Goal: Transaction & Acquisition: Purchase product/service

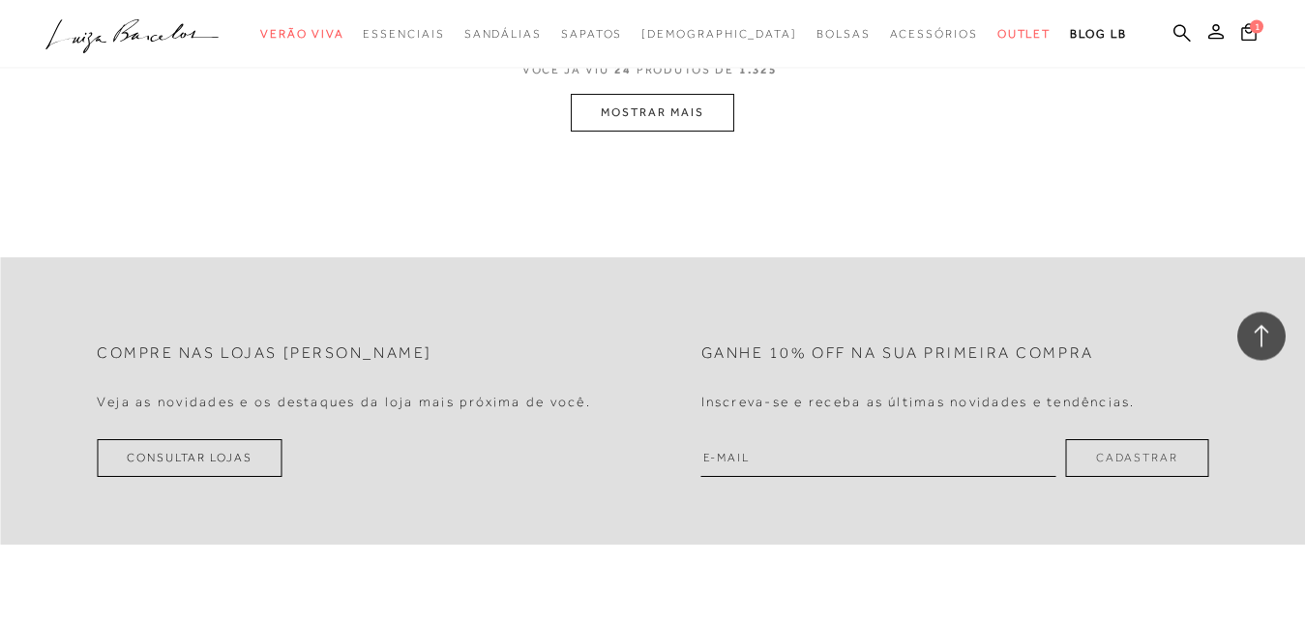
scroll to position [3849, 0]
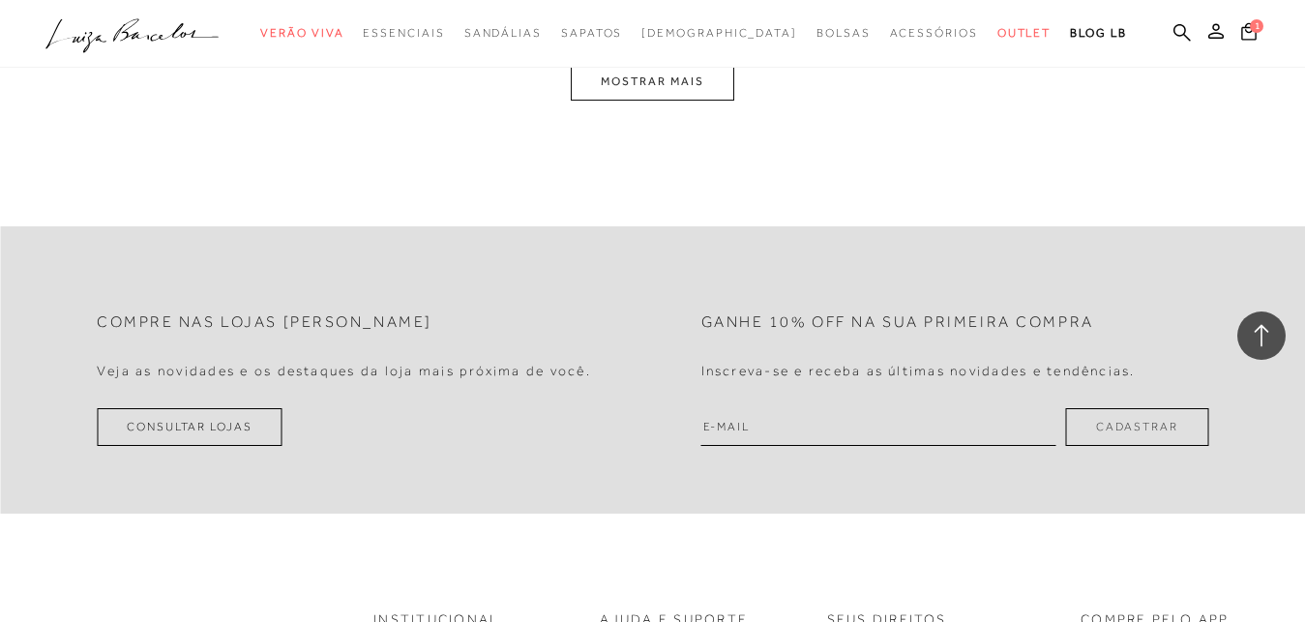
click at [664, 87] on button "MOSTRAR MAIS" at bounding box center [652, 82] width 163 height 38
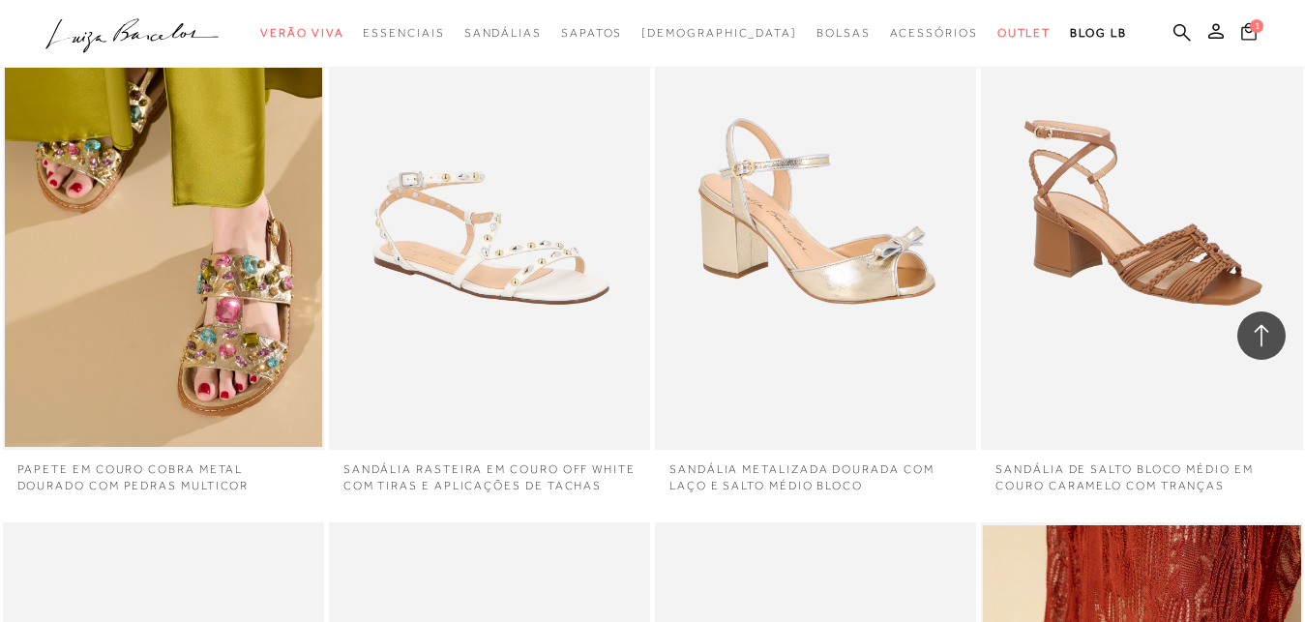
click at [1250, 33] on span "1" at bounding box center [1257, 26] width 14 height 14
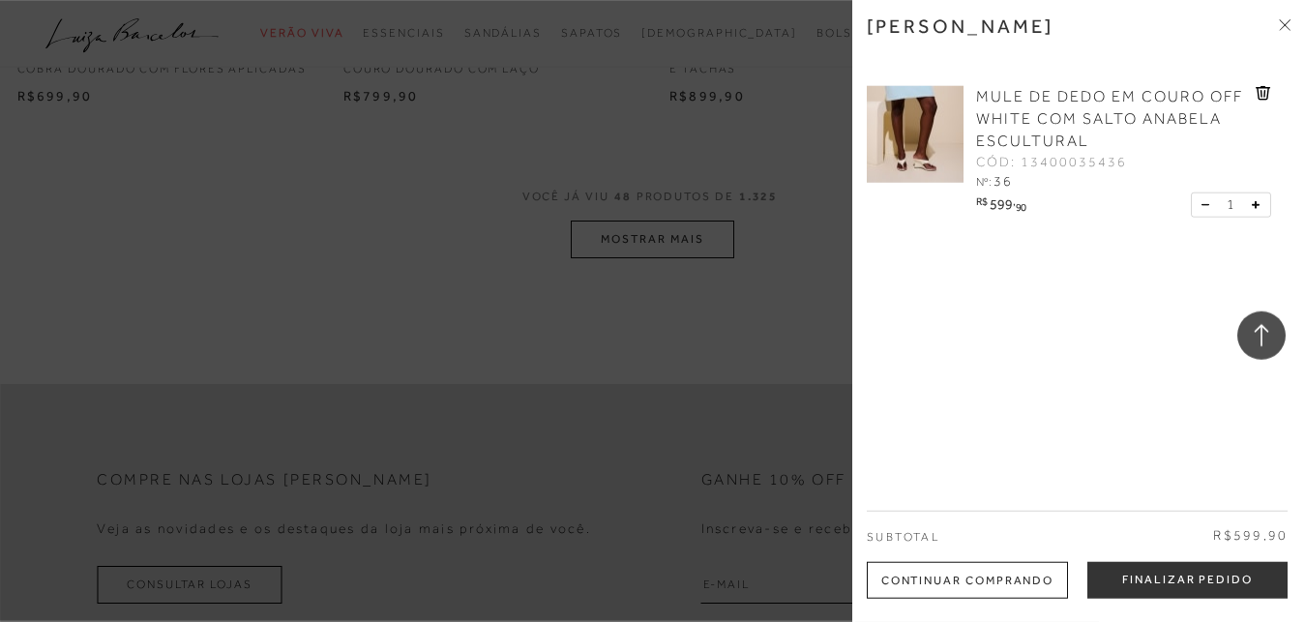
scroll to position [7235, 0]
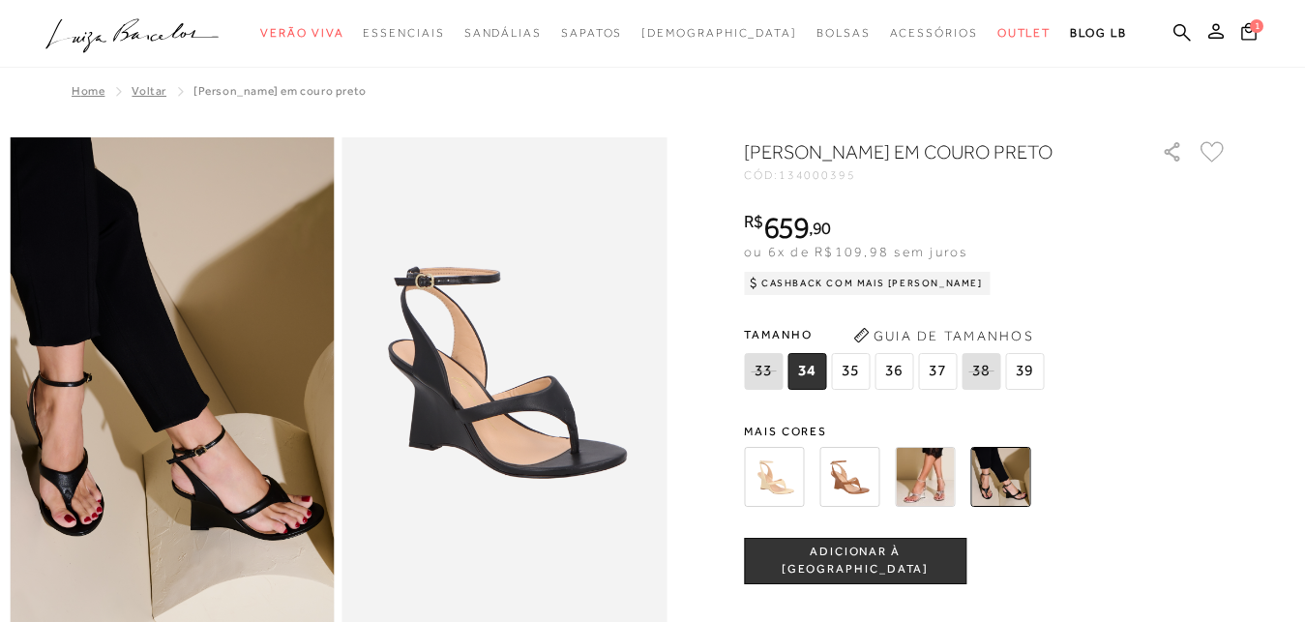
click at [770, 505] on img at bounding box center [774, 477] width 60 height 60
click at [770, 506] on img at bounding box center [774, 477] width 60 height 60
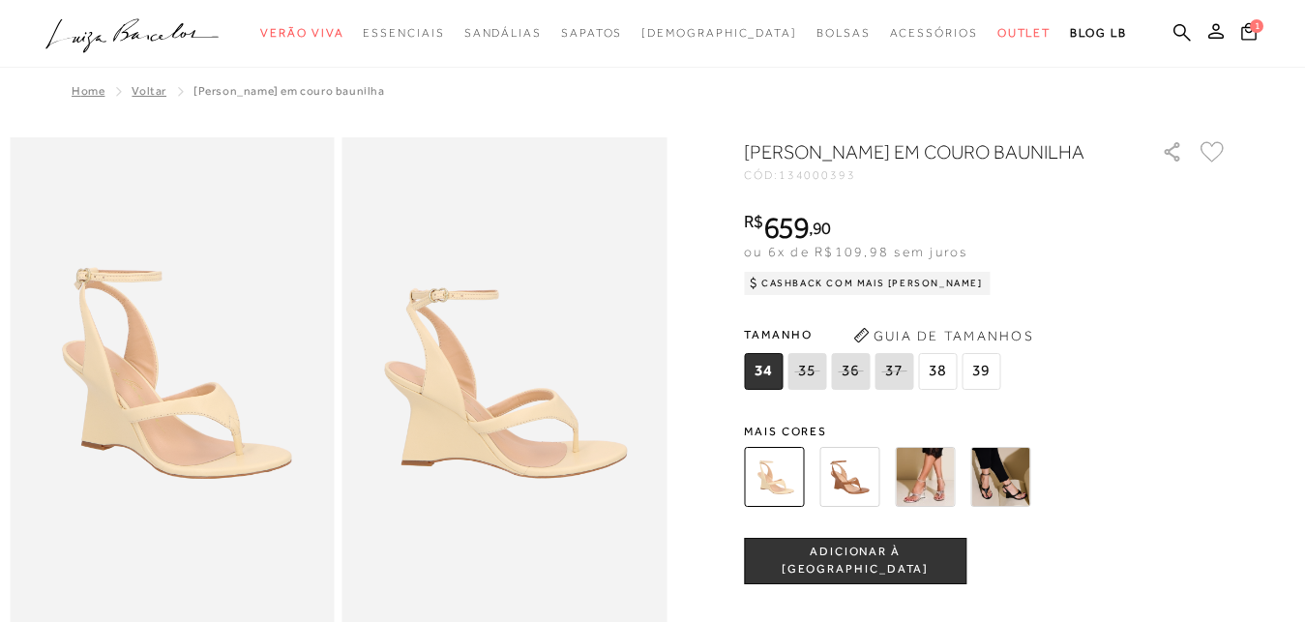
click at [867, 507] on img at bounding box center [850, 477] width 60 height 60
click at [866, 507] on img at bounding box center [850, 477] width 60 height 60
click at [866, 513] on div "[PERSON_NAME] EM COURO BAUNILHA CÓD: 134000393 × É necessário selecionar um tam…" at bounding box center [986, 555] width 484 height 834
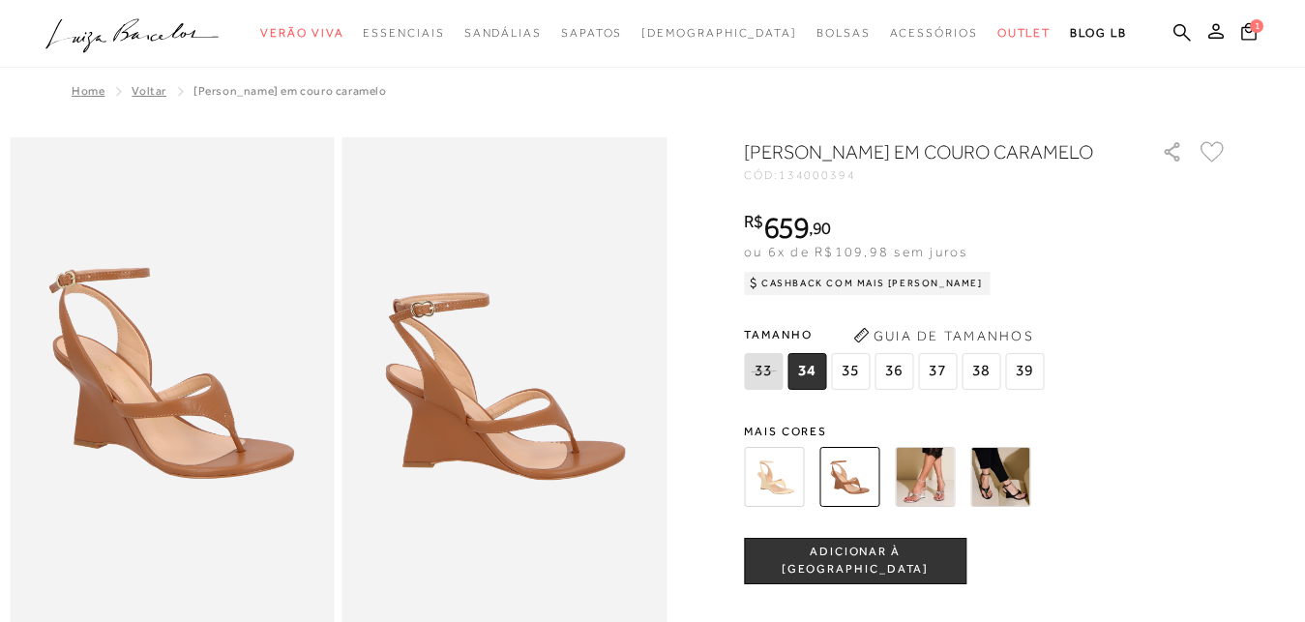
click at [940, 494] on img at bounding box center [925, 477] width 60 height 60
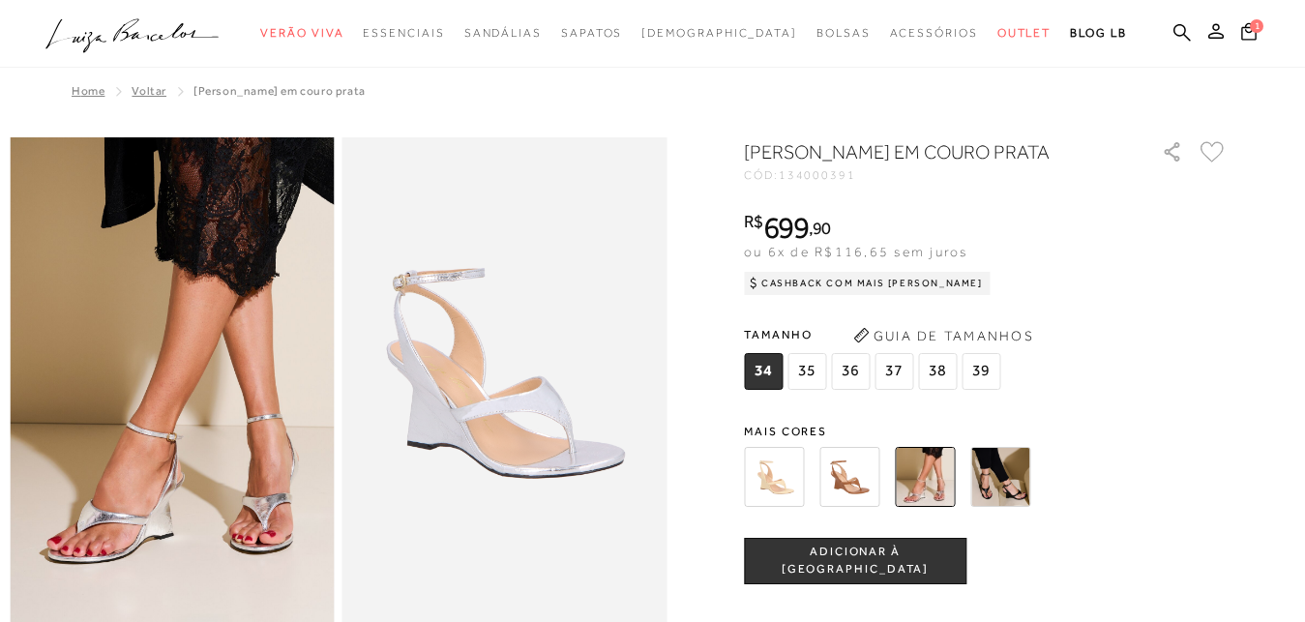
click at [1027, 507] on img at bounding box center [1001, 477] width 60 height 60
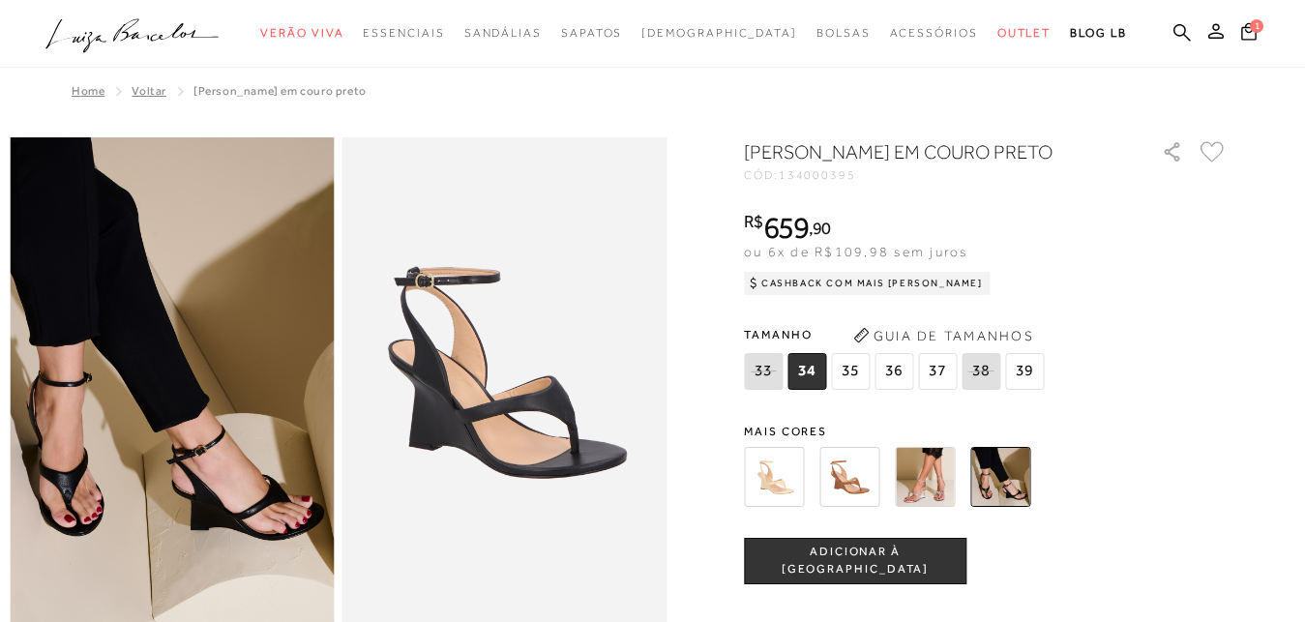
click at [896, 390] on span "36" at bounding box center [894, 371] width 39 height 37
click at [883, 578] on span "ADICIONAR À [GEOGRAPHIC_DATA]" at bounding box center [855, 561] width 221 height 34
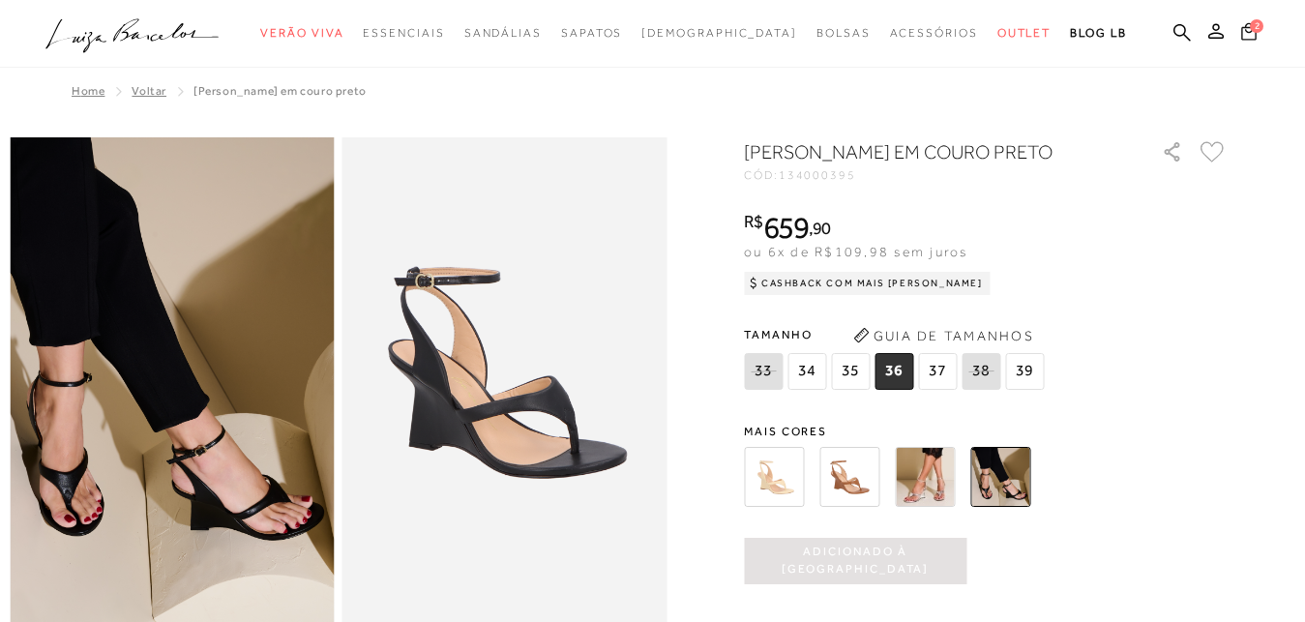
click at [1250, 33] on span "2" at bounding box center [1257, 26] width 14 height 14
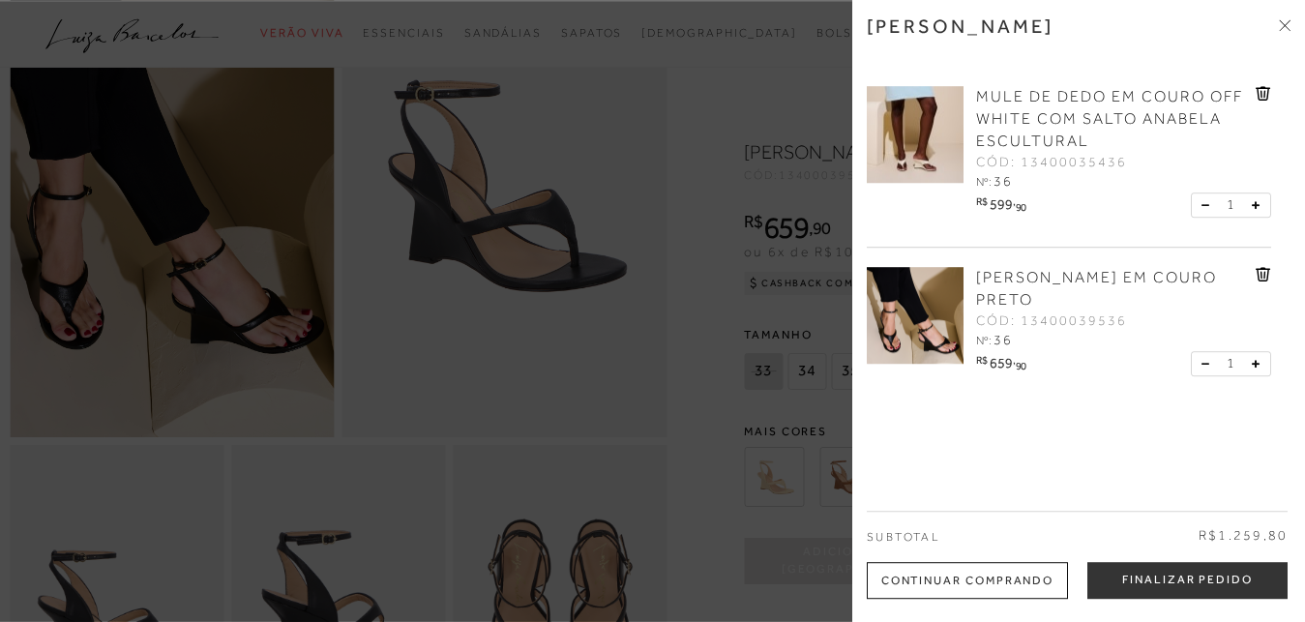
scroll to position [197, 0]
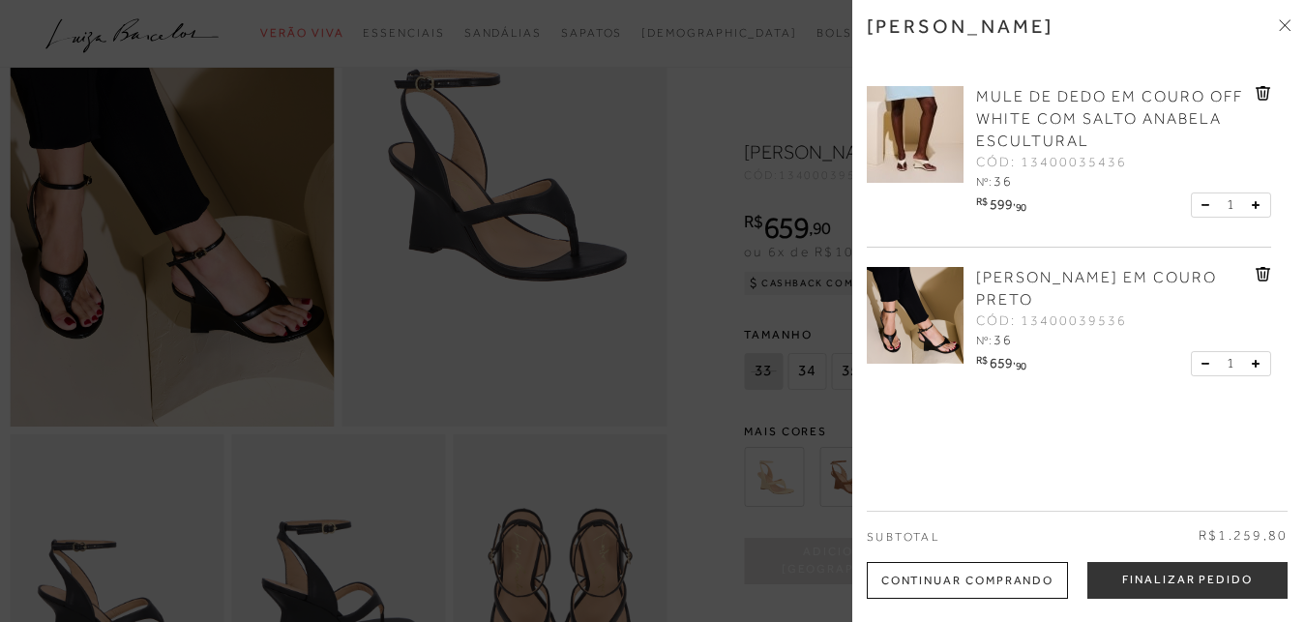
click at [1256, 87] on icon at bounding box center [1263, 93] width 15 height 15
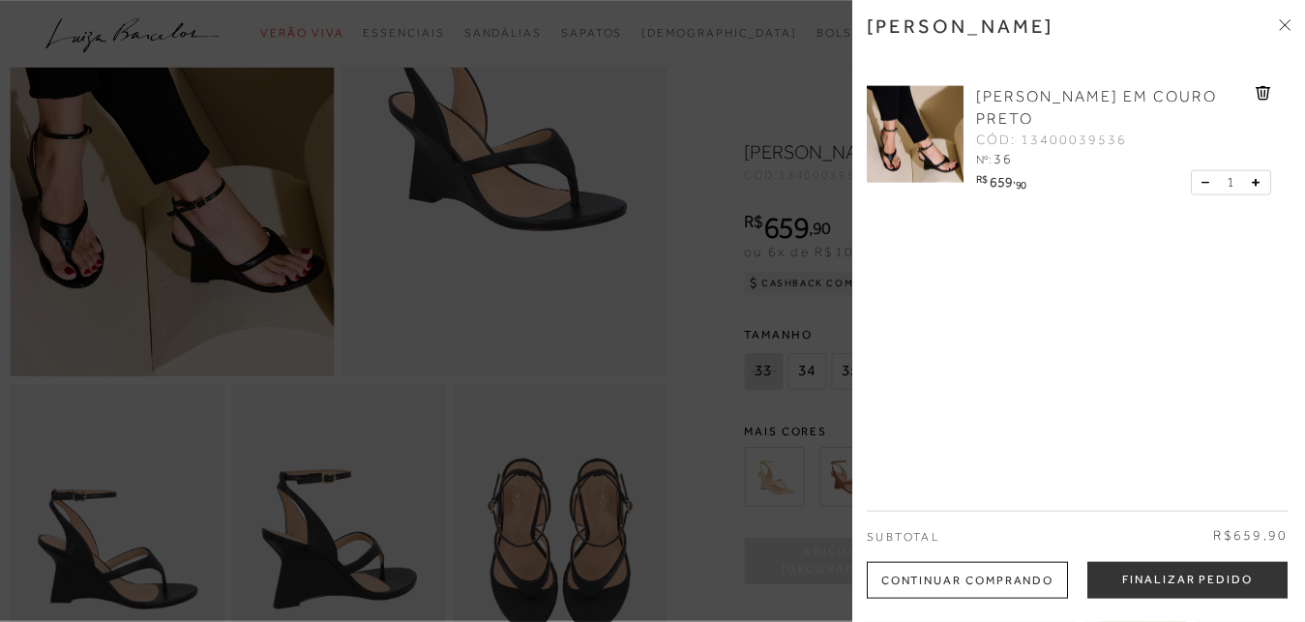
scroll to position [296, 0]
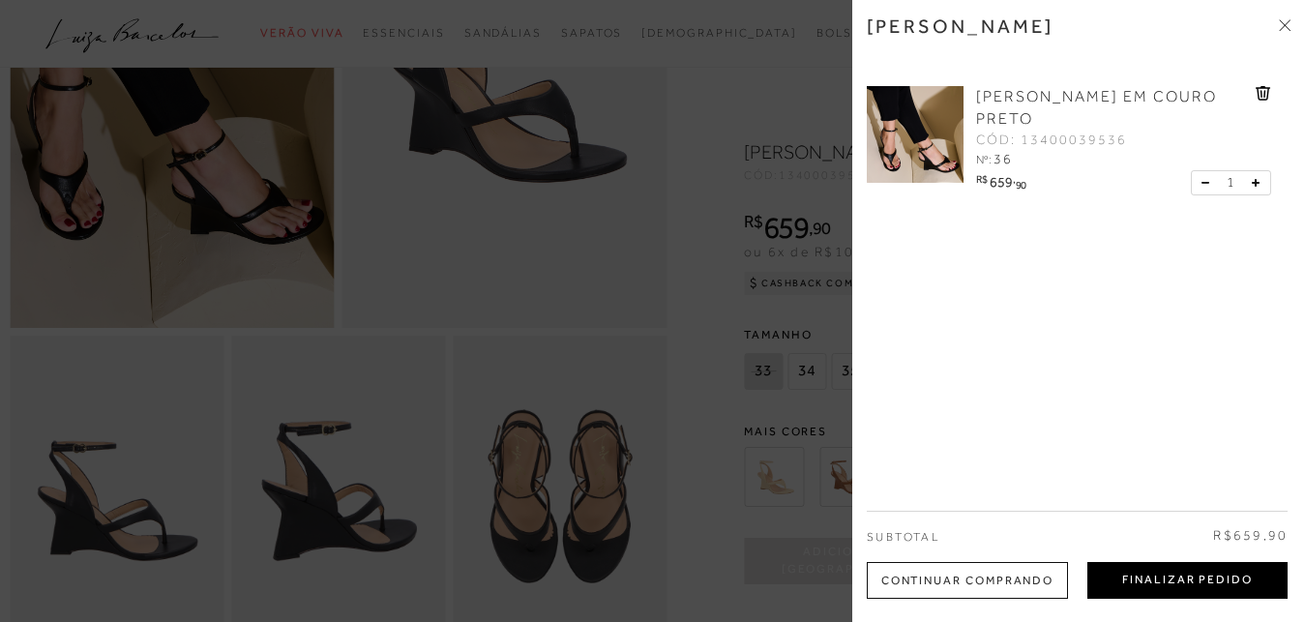
click at [1180, 574] on button "Finalizar Pedido" at bounding box center [1188, 580] width 200 height 37
click at [1180, 574] on div "tamanho 33 34 35 36 37 38 39 Escolha sua numeração para prosseguir com a sua co…" at bounding box center [986, 561] width 484 height 46
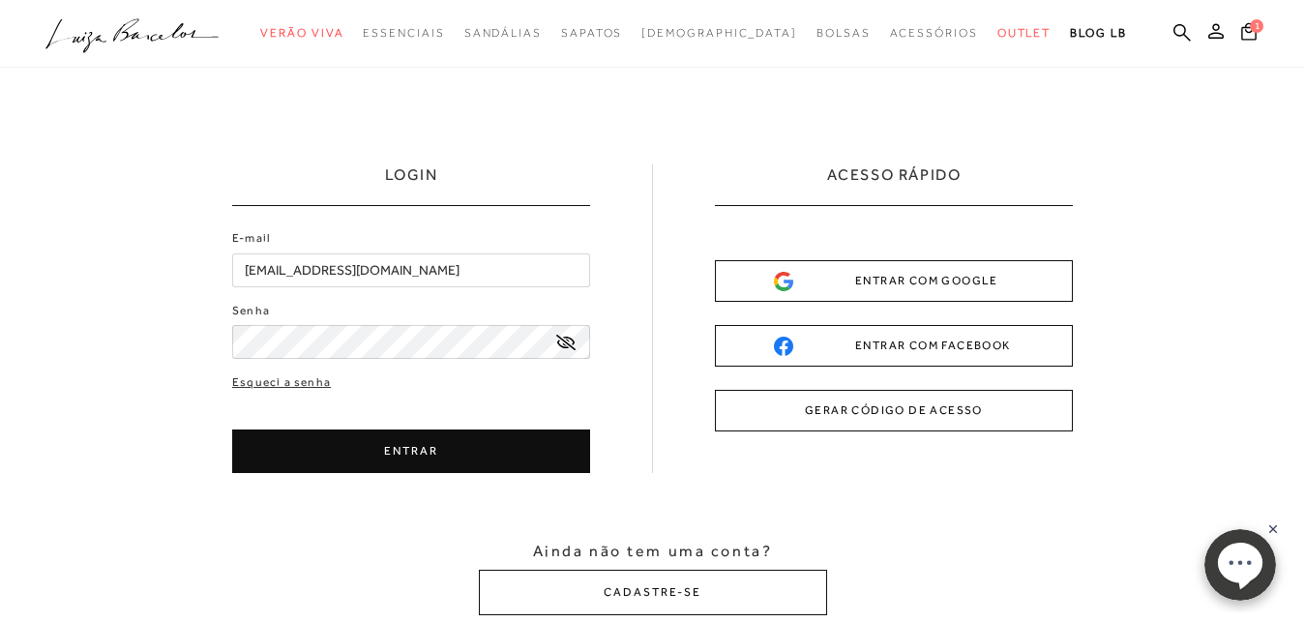
click at [402, 448] on button "ENTRAR" at bounding box center [411, 452] width 358 height 44
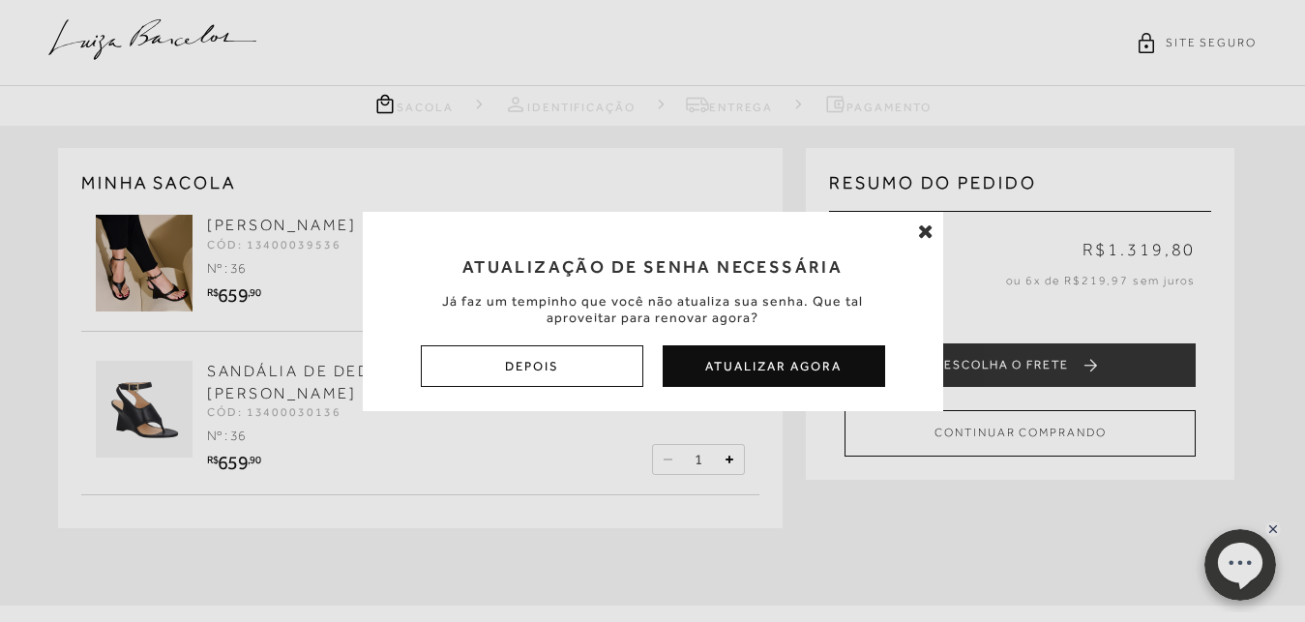
click at [923, 227] on icon at bounding box center [925, 231] width 15 height 19
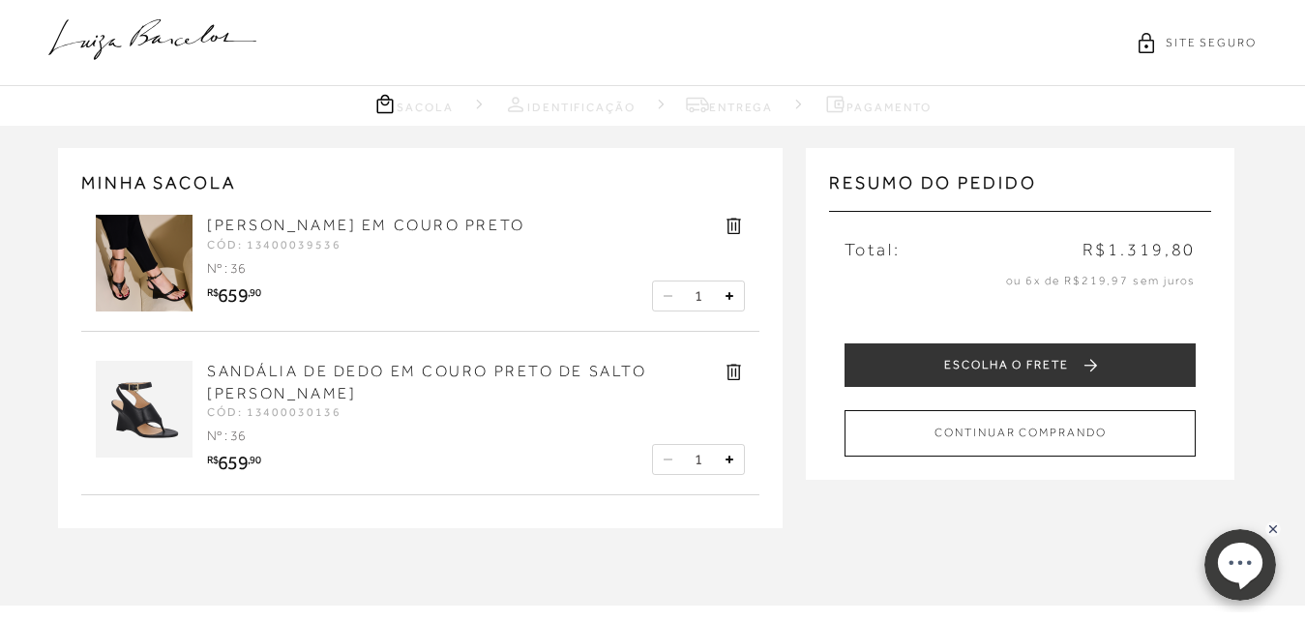
click at [730, 375] on icon at bounding box center [734, 372] width 22 height 22
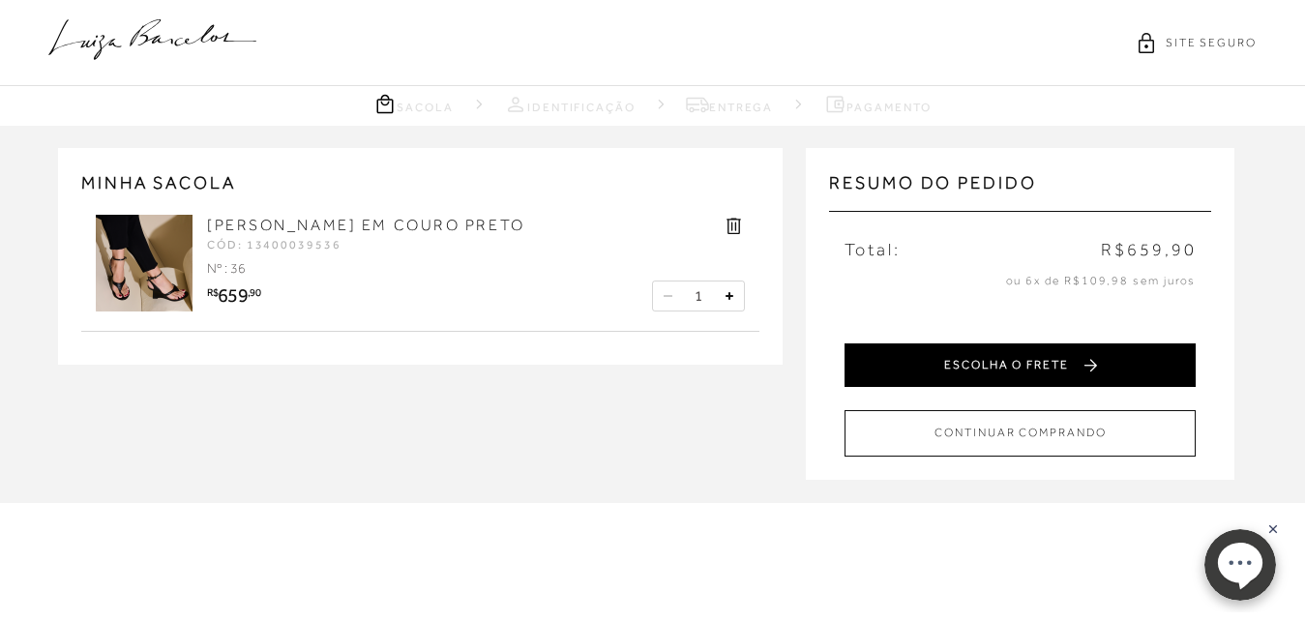
click at [1075, 359] on button "ESCOLHA O FRETE" at bounding box center [1020, 366] width 351 height 44
click at [1099, 356] on button "ESCOLHA O FRETE" at bounding box center [1020, 366] width 351 height 44
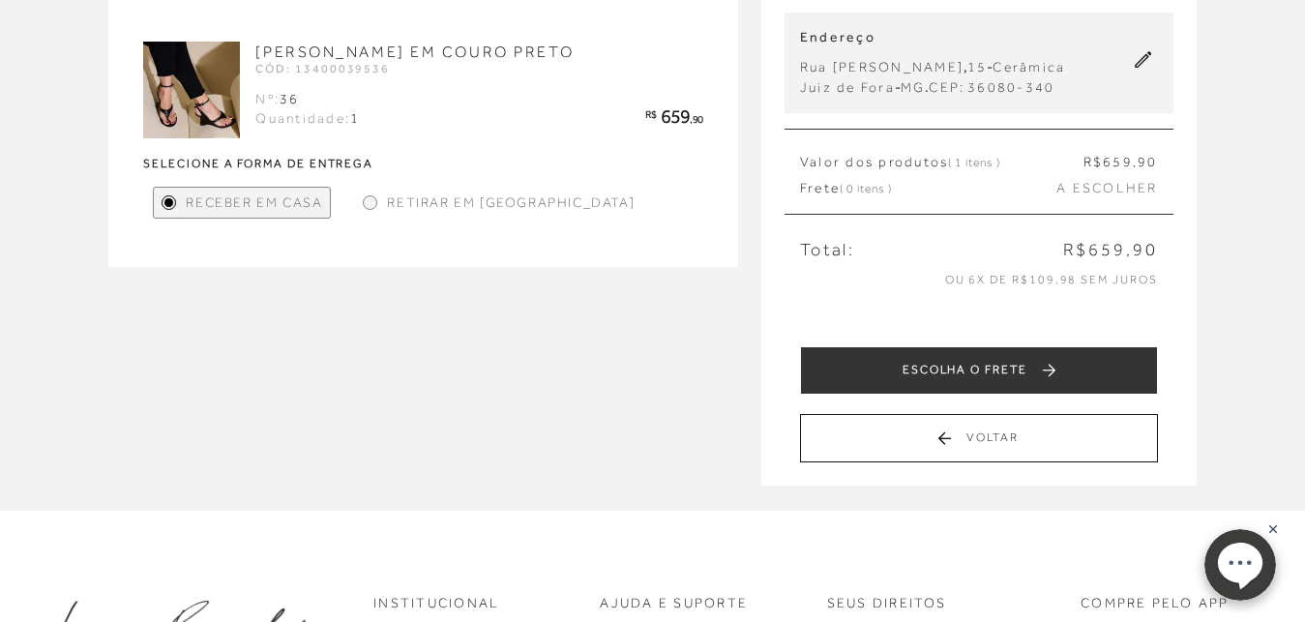
scroll to position [99, 0]
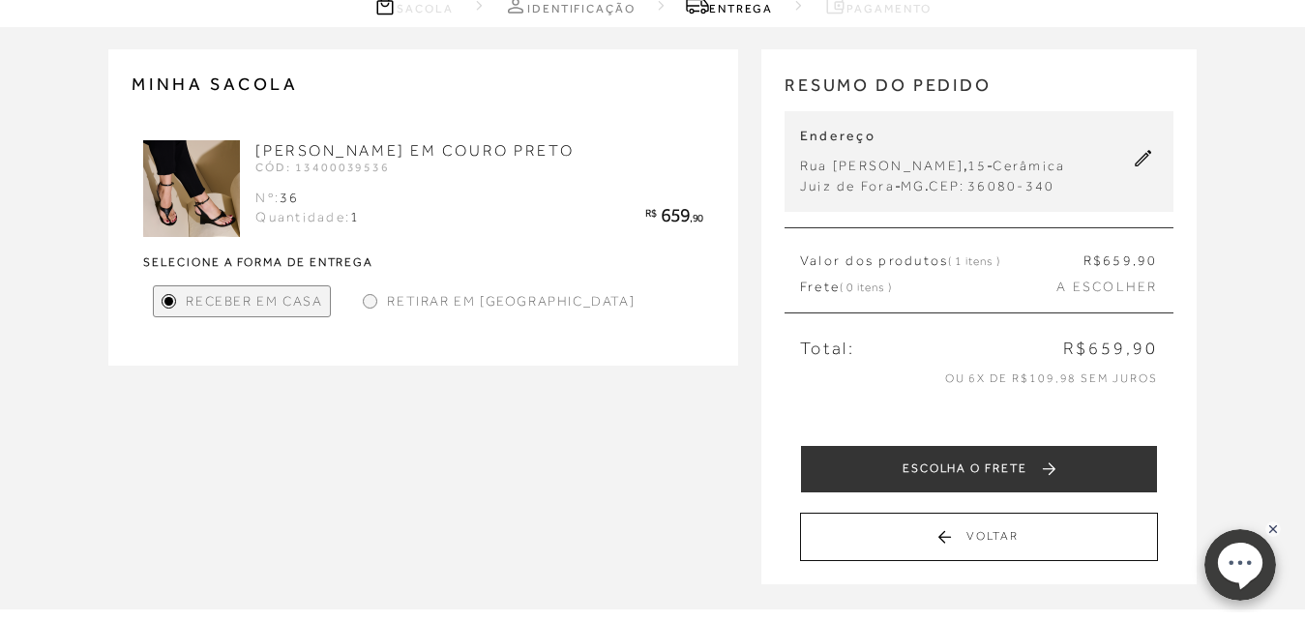
click at [185, 183] on img at bounding box center [191, 188] width 97 height 97
click at [185, 182] on img at bounding box center [191, 188] width 97 height 97
click at [181, 180] on img at bounding box center [191, 188] width 97 height 97
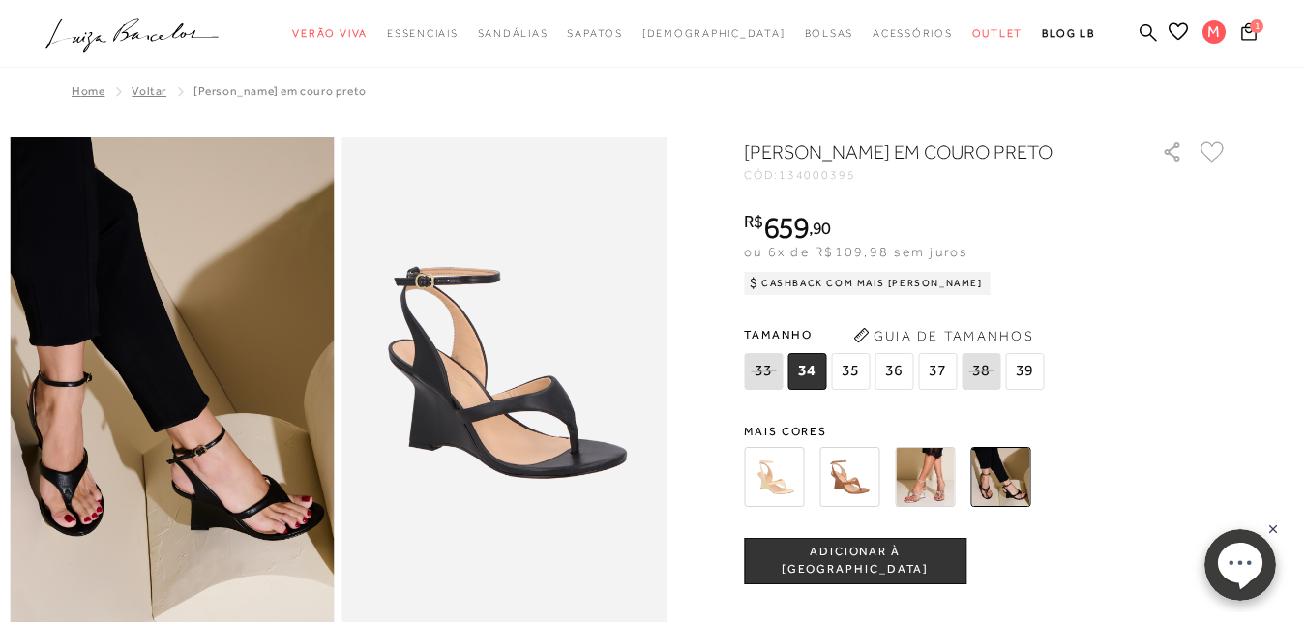
click at [904, 387] on span "36" at bounding box center [894, 371] width 39 height 37
click at [902, 390] on span "36" at bounding box center [894, 371] width 39 height 37
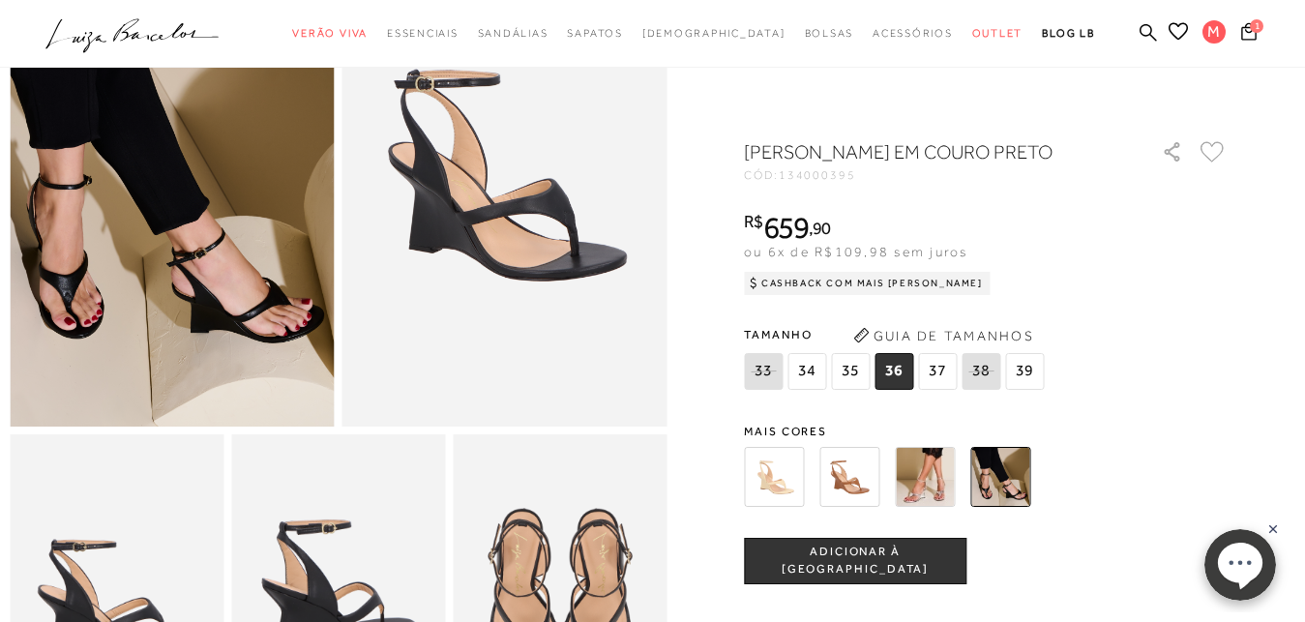
scroll to position [99, 0]
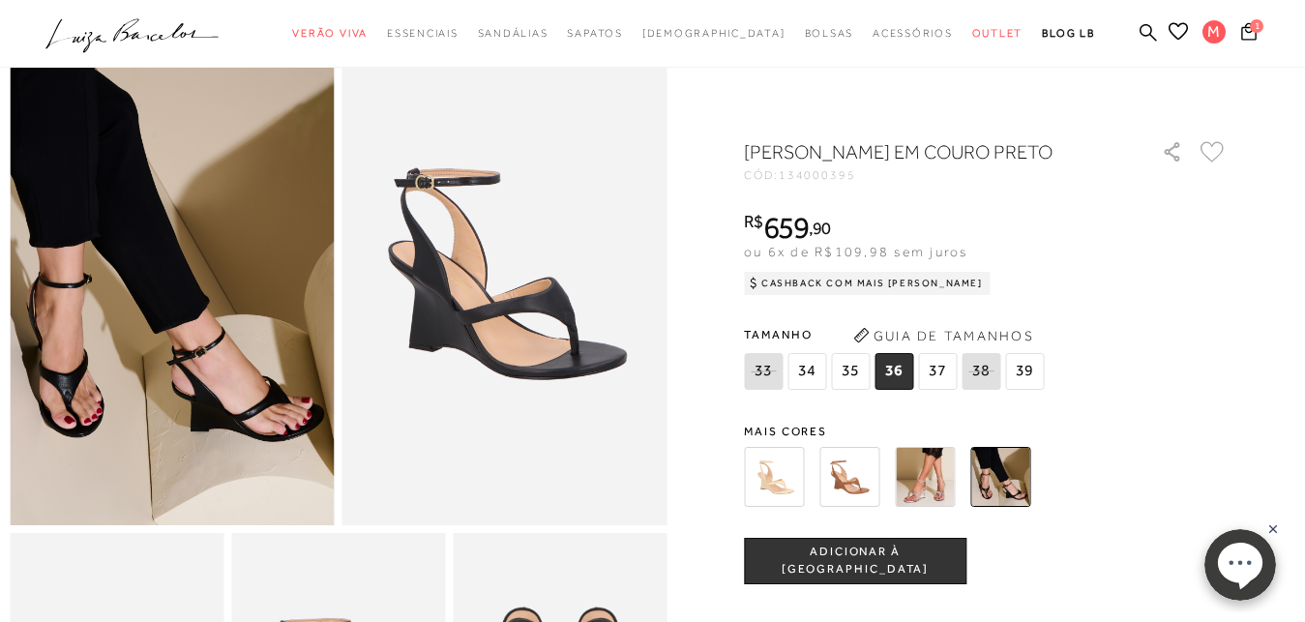
click at [900, 390] on span "36" at bounding box center [894, 371] width 39 height 37
click at [902, 390] on span "36" at bounding box center [894, 371] width 39 height 37
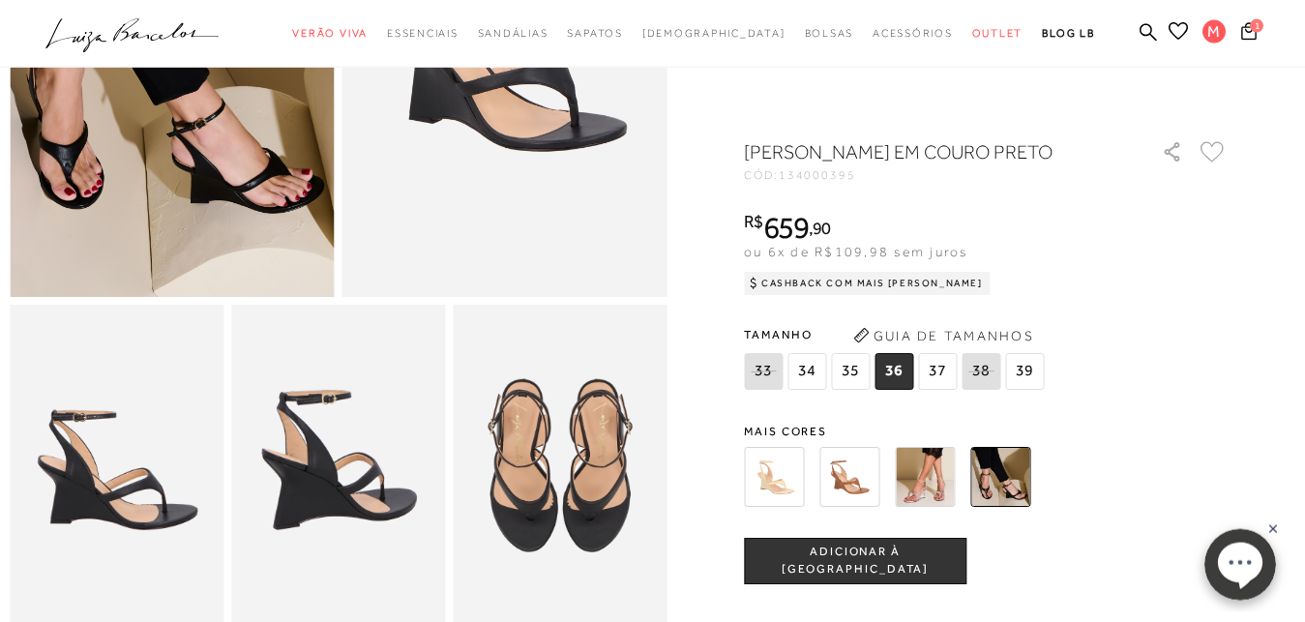
scroll to position [395, 0]
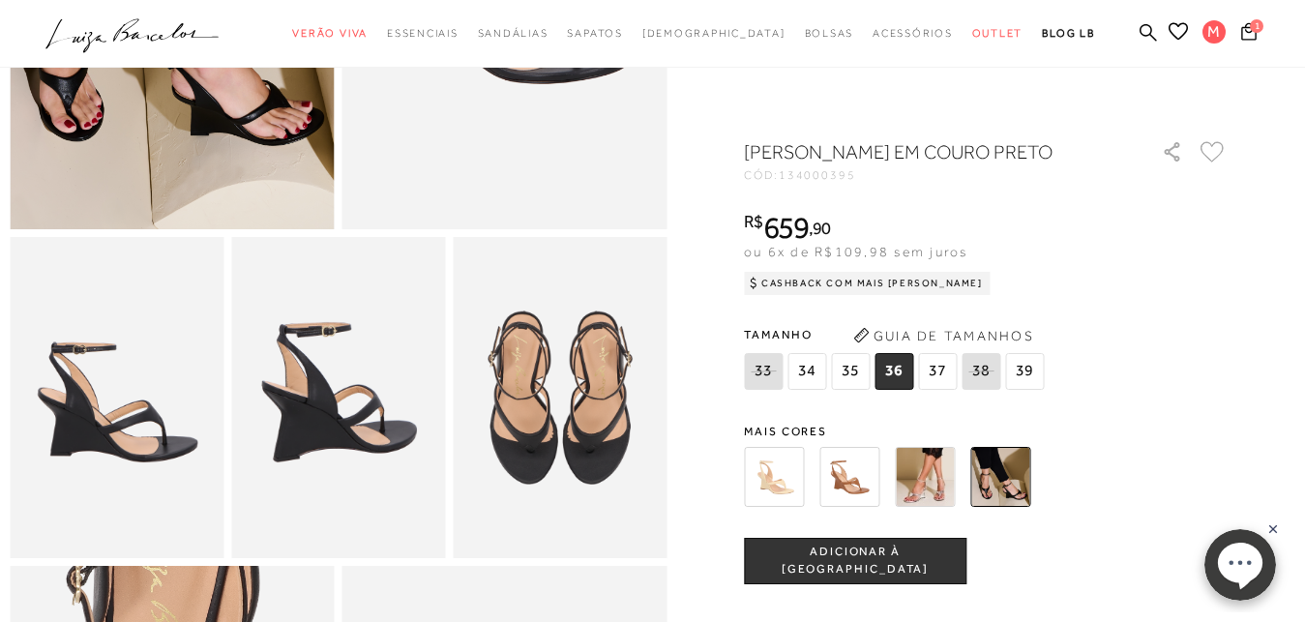
click at [884, 614] on div "[PERSON_NAME] EM COURO PRETO CÓD: 134000395 × É necessário selecionar um tamanh…" at bounding box center [986, 555] width 484 height 834
click at [892, 578] on span "ADICIONAR À [GEOGRAPHIC_DATA]" at bounding box center [855, 561] width 221 height 34
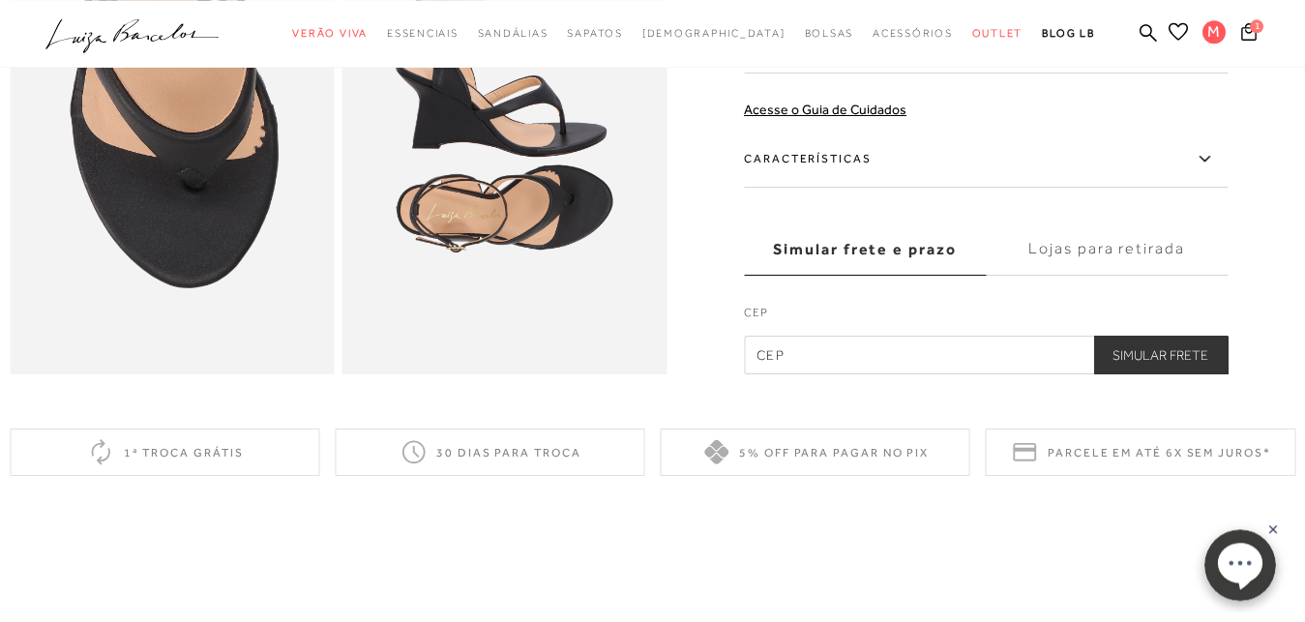
scroll to position [1086, 0]
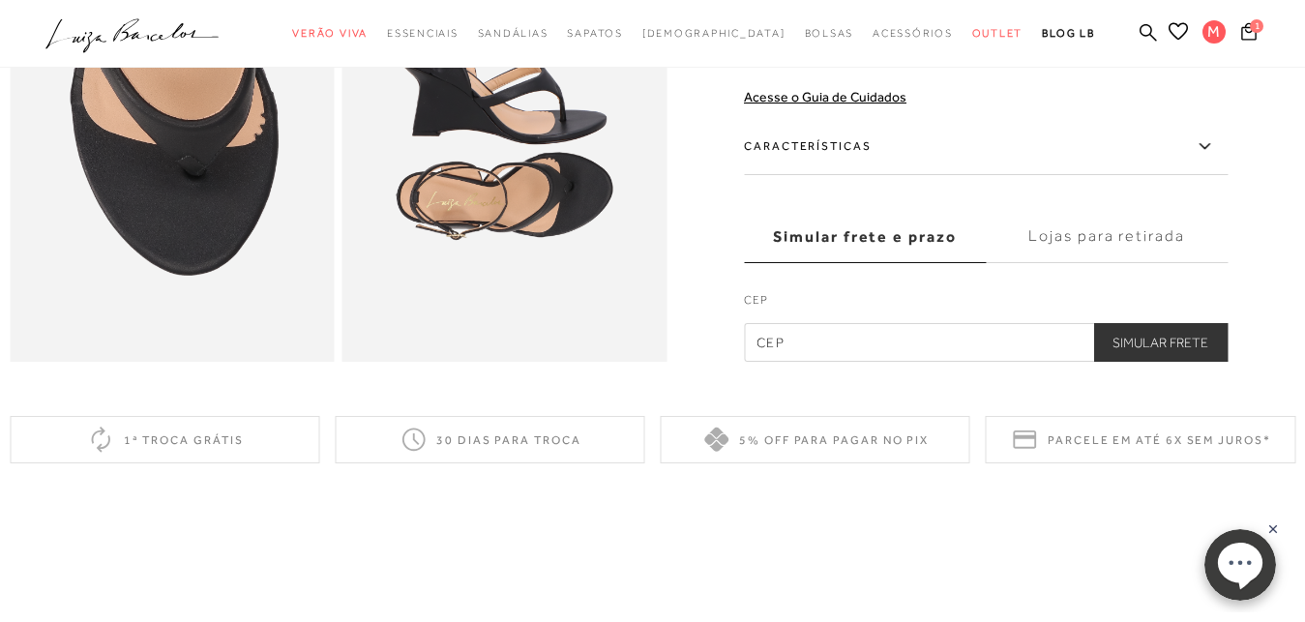
click at [939, 362] on input "text" at bounding box center [986, 342] width 484 height 39
type input "36080-340"
click at [1178, 362] on button "Simular Frete" at bounding box center [1160, 342] width 135 height 39
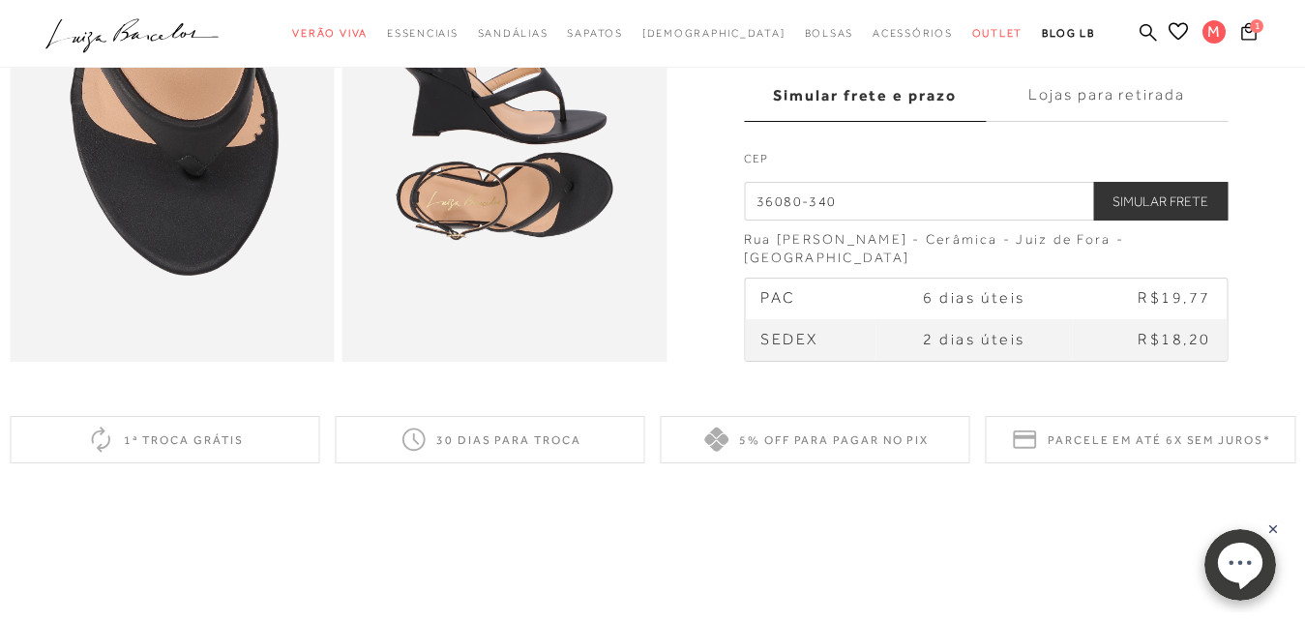
click at [1185, 221] on button "Simular Frete" at bounding box center [1160, 201] width 135 height 39
click at [1195, 348] on span "R$18,20" at bounding box center [1175, 339] width 74 height 17
click at [1011, 361] on td "2 dias úteis" at bounding box center [974, 340] width 196 height 41
click at [1072, 361] on td "2 dias úteis" at bounding box center [974, 340] width 196 height 41
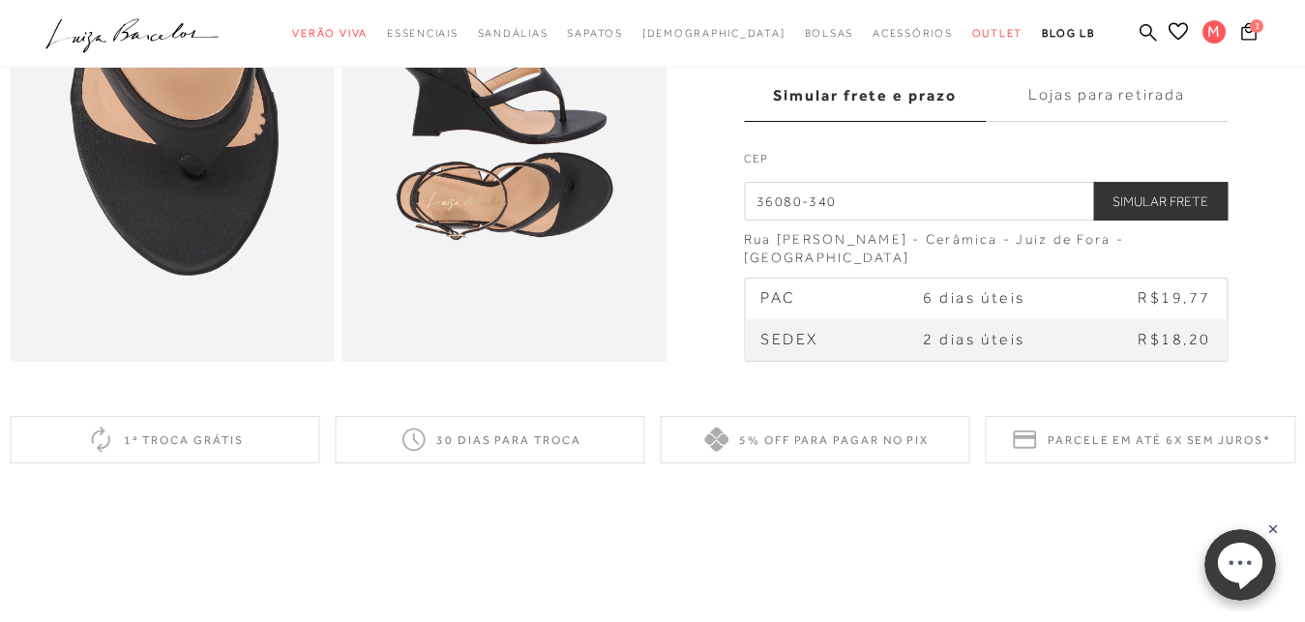
click at [1221, 361] on td "R$18,20" at bounding box center [1150, 340] width 154 height 41
click at [1147, 221] on button "Simular Frete" at bounding box center [1160, 201] width 135 height 39
click at [780, 348] on span "SEDEX" at bounding box center [790, 339] width 58 height 17
click at [1088, 361] on td "R$18,20" at bounding box center [1150, 340] width 154 height 41
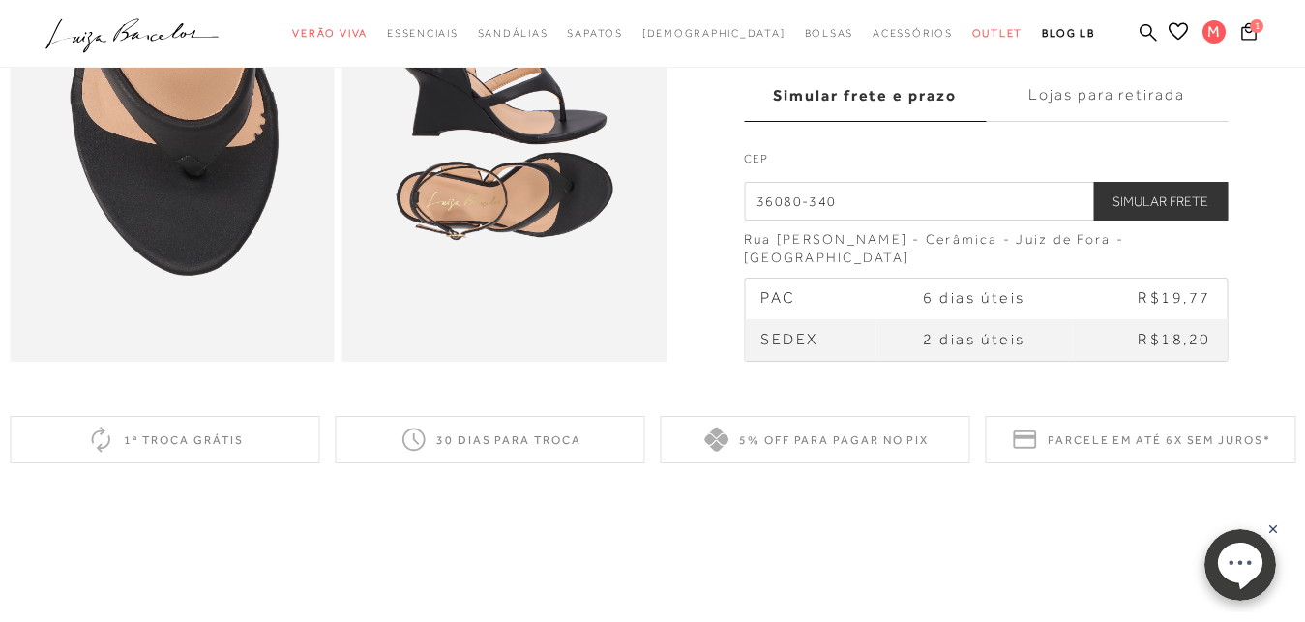
click at [1040, 455] on icon at bounding box center [1025, 440] width 30 height 30
click at [1037, 455] on icon at bounding box center [1025, 440] width 30 height 30
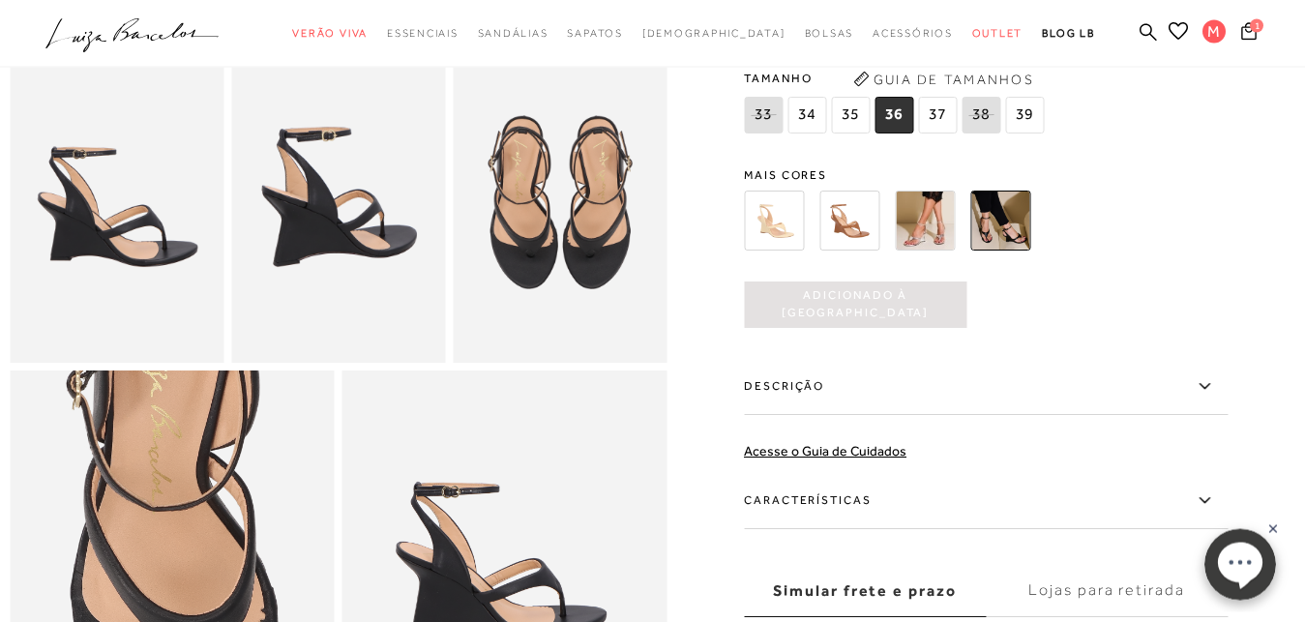
scroll to position [592, 0]
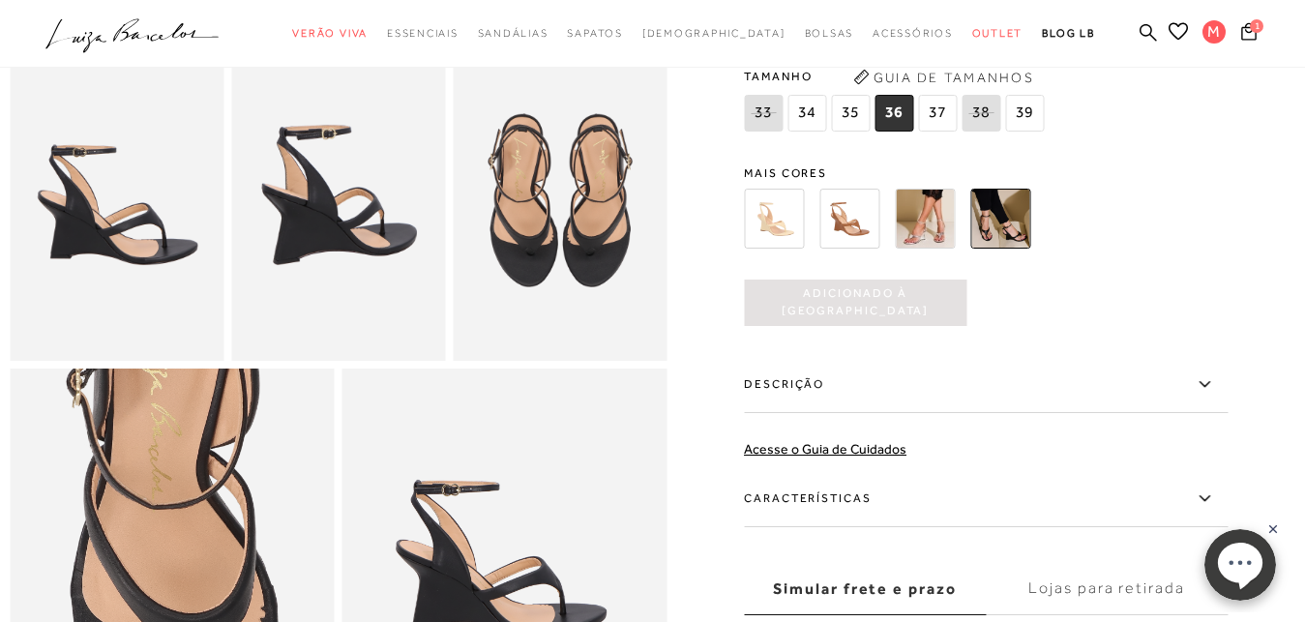
click at [949, 326] on button "Adicionado à [GEOGRAPHIC_DATA]" at bounding box center [855, 303] width 223 height 46
click at [920, 320] on span "Adicionado à [GEOGRAPHIC_DATA]" at bounding box center [855, 303] width 223 height 34
click at [919, 320] on span "Adicionado à [GEOGRAPHIC_DATA]" at bounding box center [855, 303] width 223 height 34
click at [1119, 254] on div at bounding box center [963, 219] width 450 height 72
click at [1242, 33] on icon at bounding box center [1249, 30] width 15 height 17
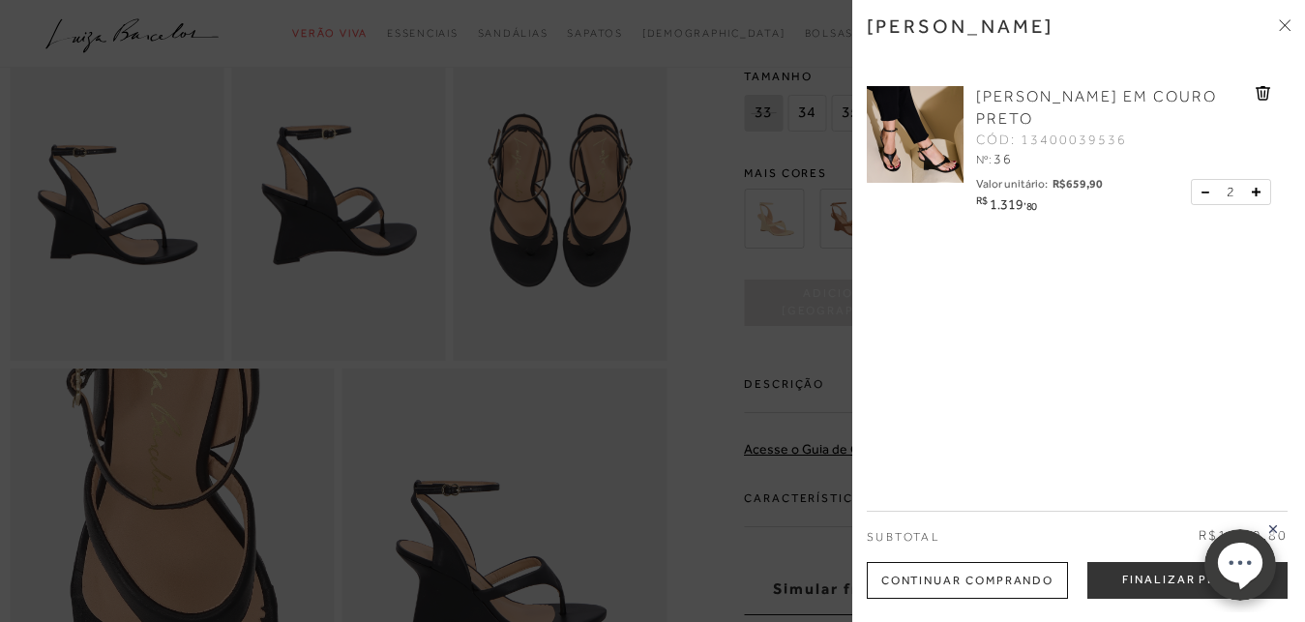
click at [1219, 33] on div "[PERSON_NAME]" at bounding box center [1079, 41] width 424 height 52
click at [1202, 193] on icon at bounding box center [1205, 192] width 7 height 1
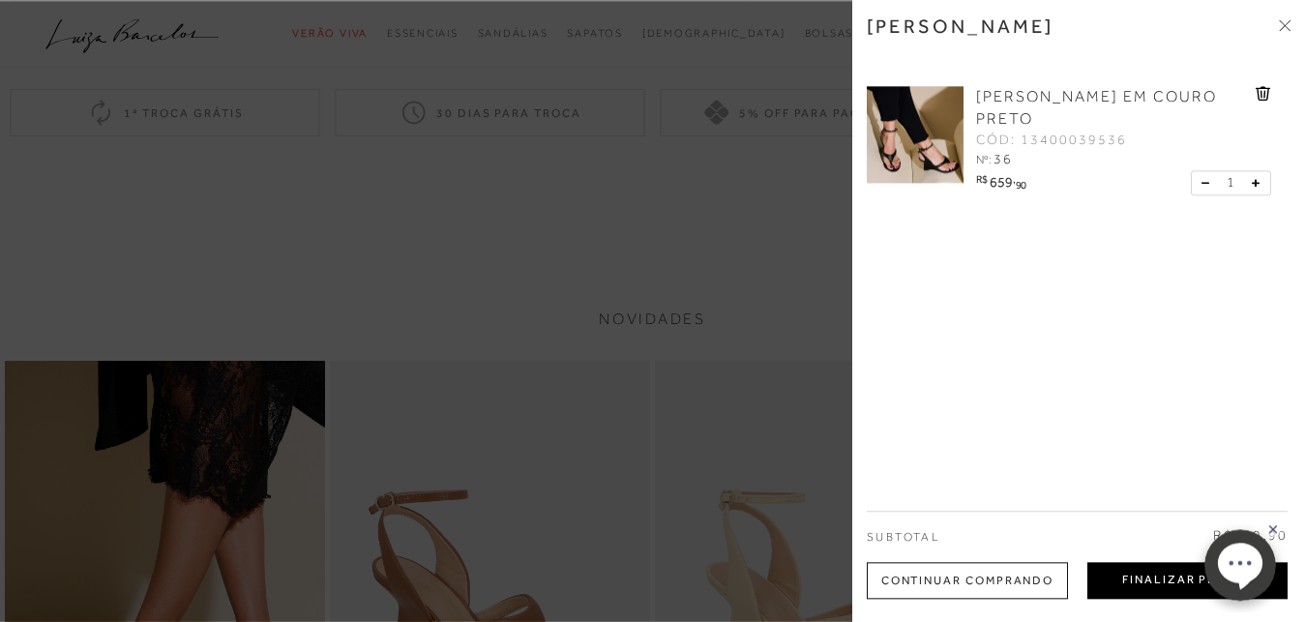
scroll to position [1382, 0]
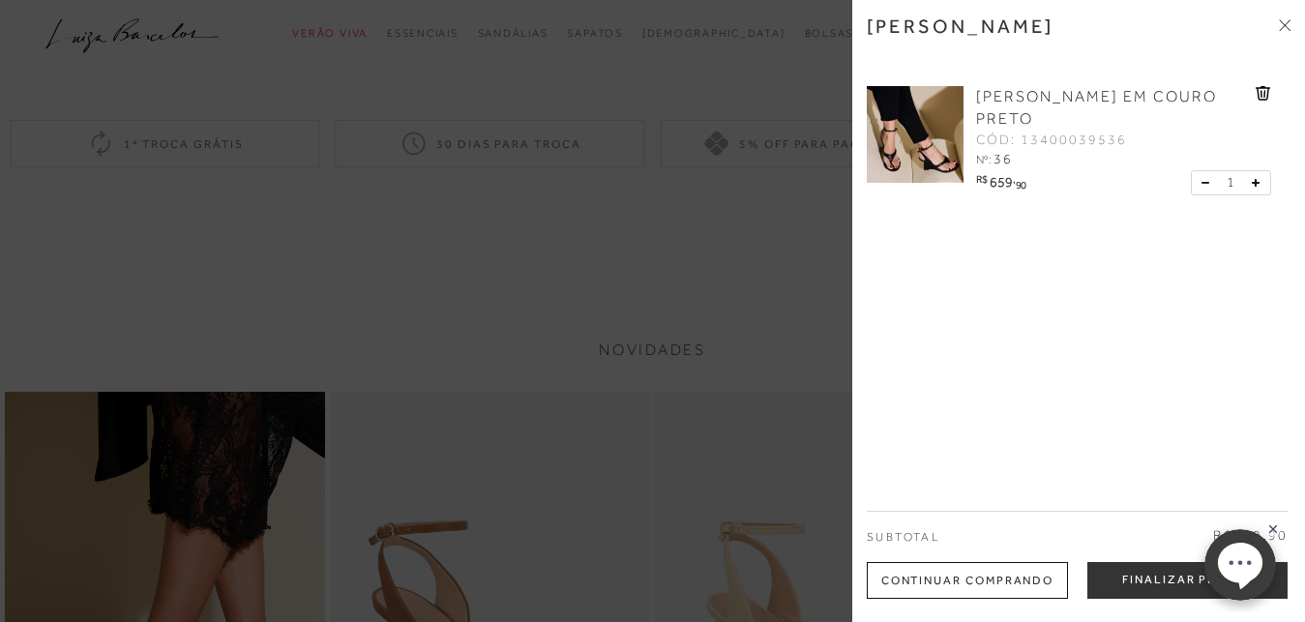
click at [1275, 533] on rect at bounding box center [1273, 529] width 15 height 15
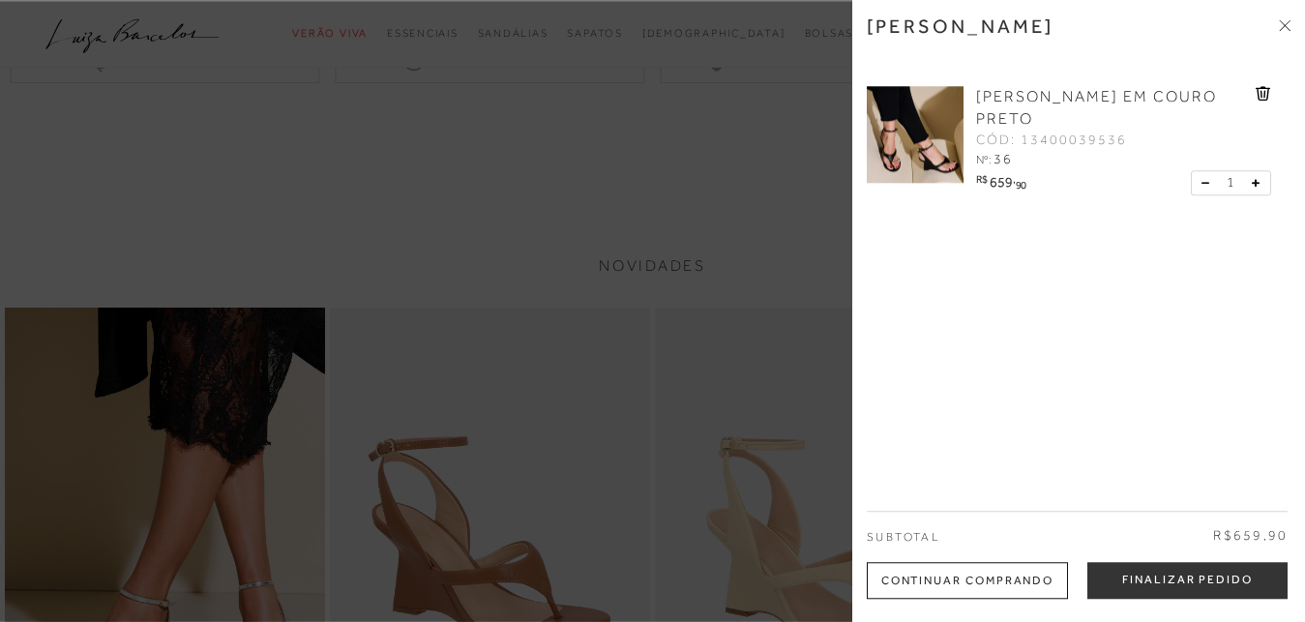
scroll to position [1481, 0]
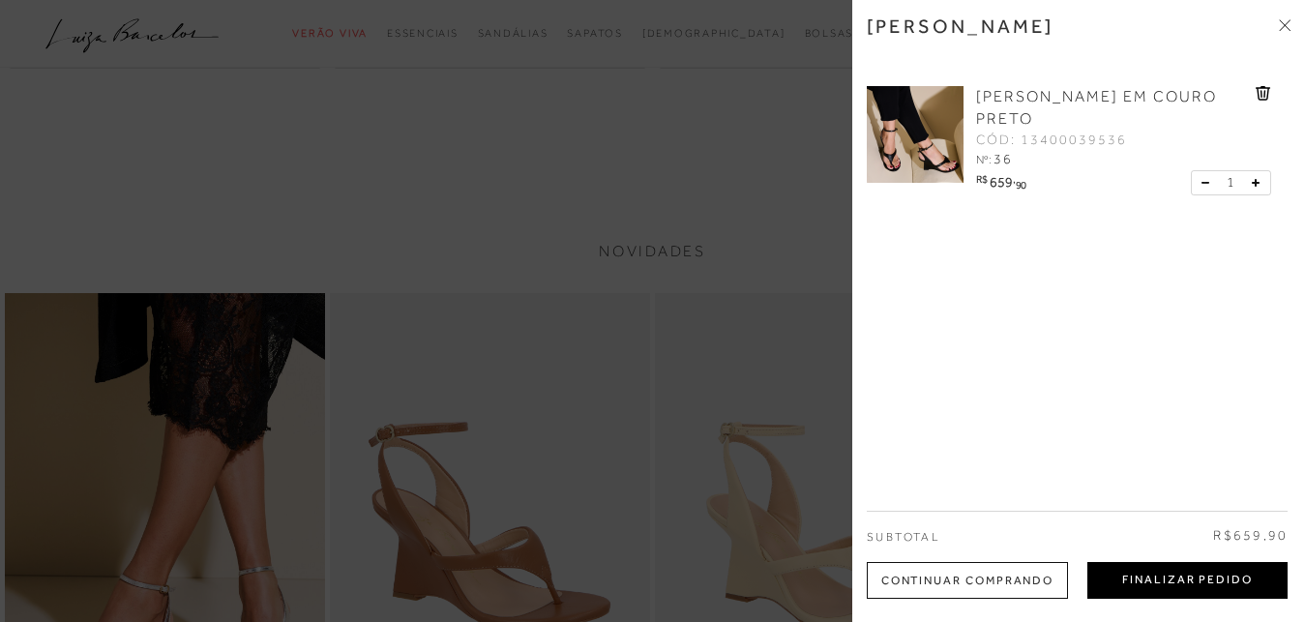
click at [1170, 576] on button "Finalizar Pedido" at bounding box center [1188, 580] width 200 height 37
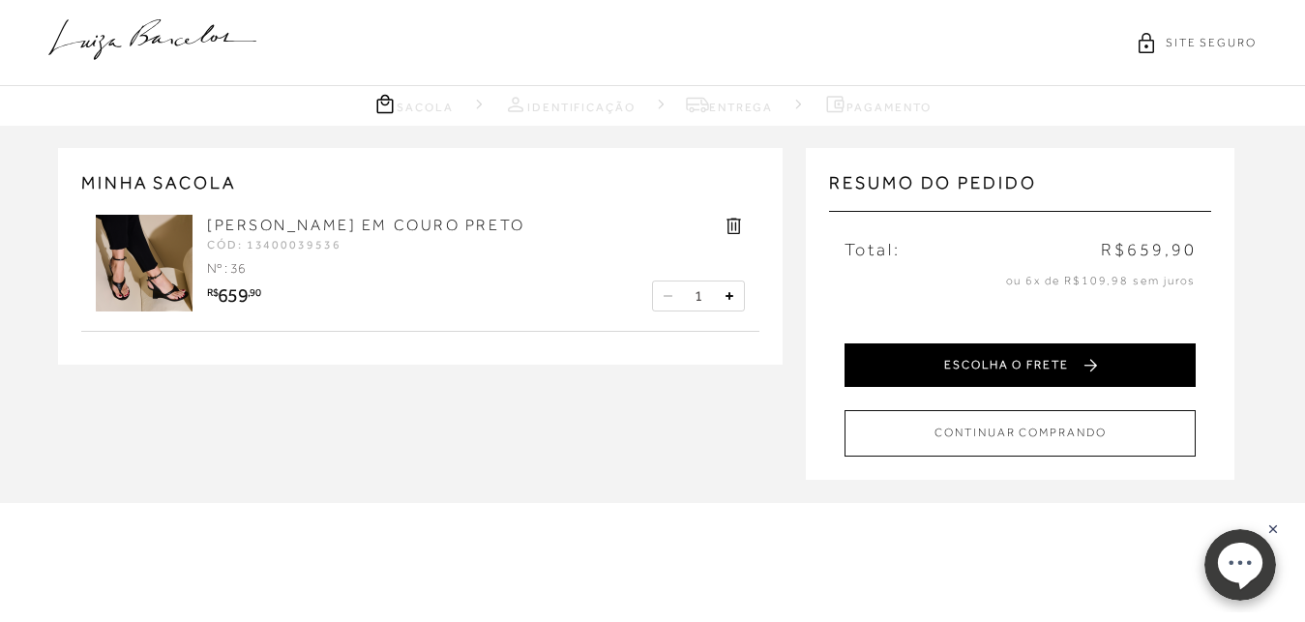
click at [1044, 368] on button "ESCOLHA O FRETE" at bounding box center [1020, 366] width 351 height 44
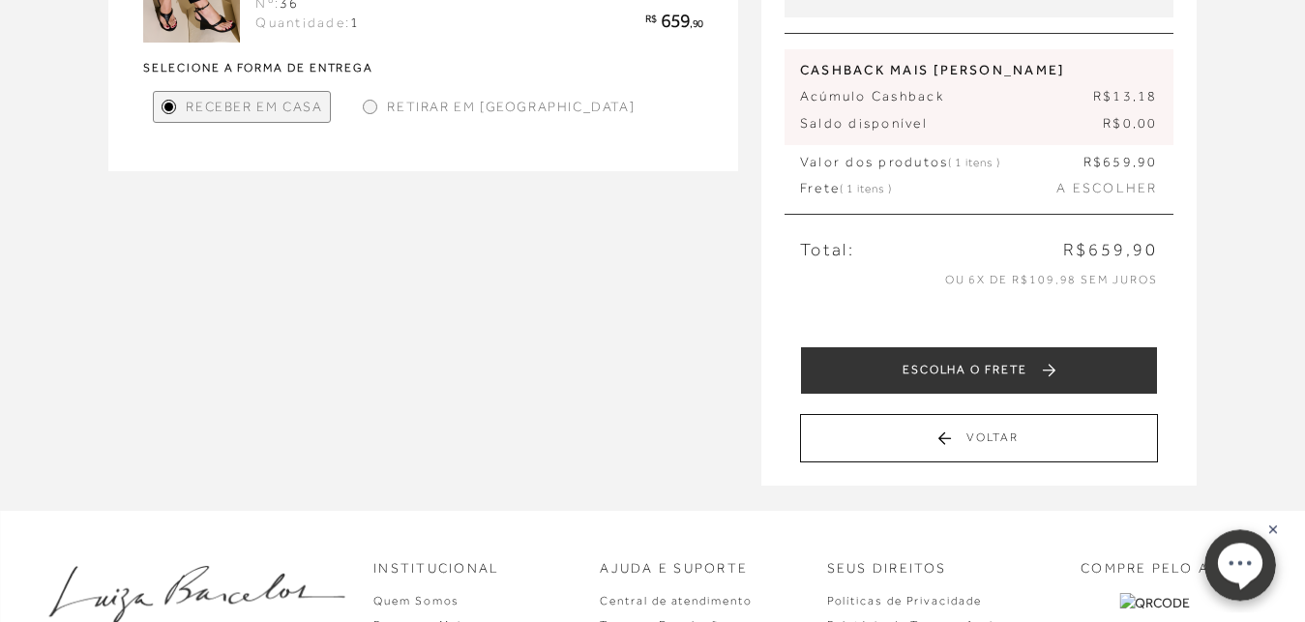
scroll to position [296, 0]
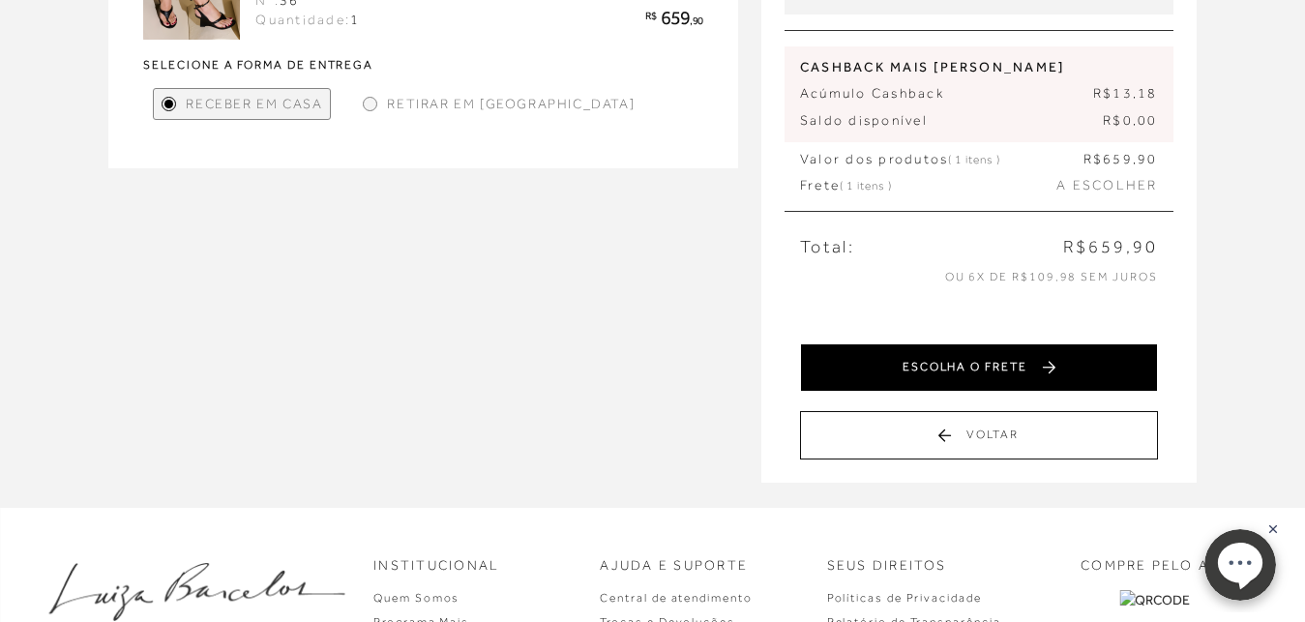
click at [1014, 360] on button "ESCOLHA O FRETE" at bounding box center [979, 368] width 358 height 48
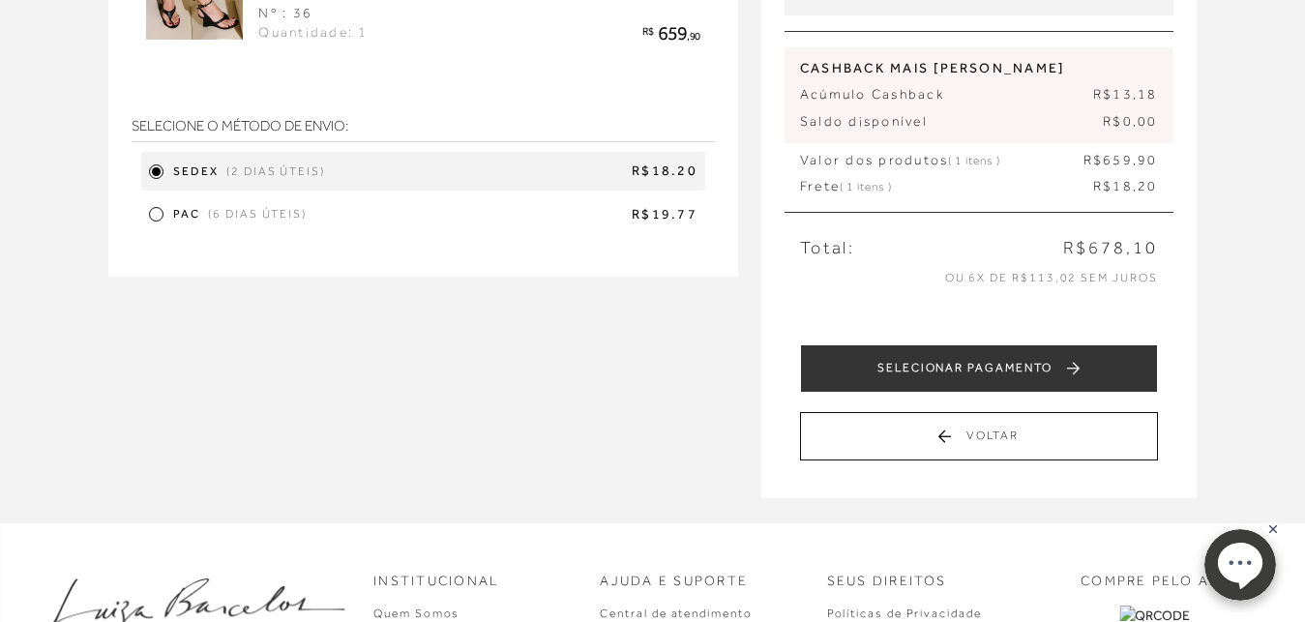
scroll to position [294, 0]
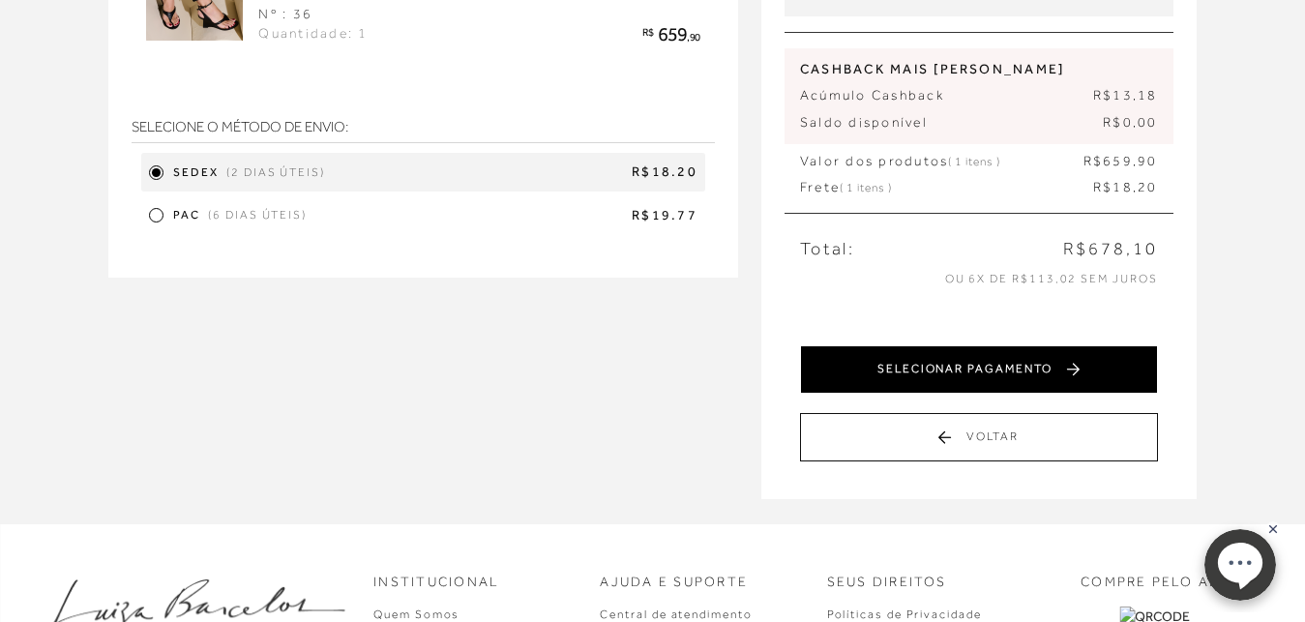
click at [1096, 374] on button "SELECIONAR PAGAMENTO" at bounding box center [979, 369] width 358 height 48
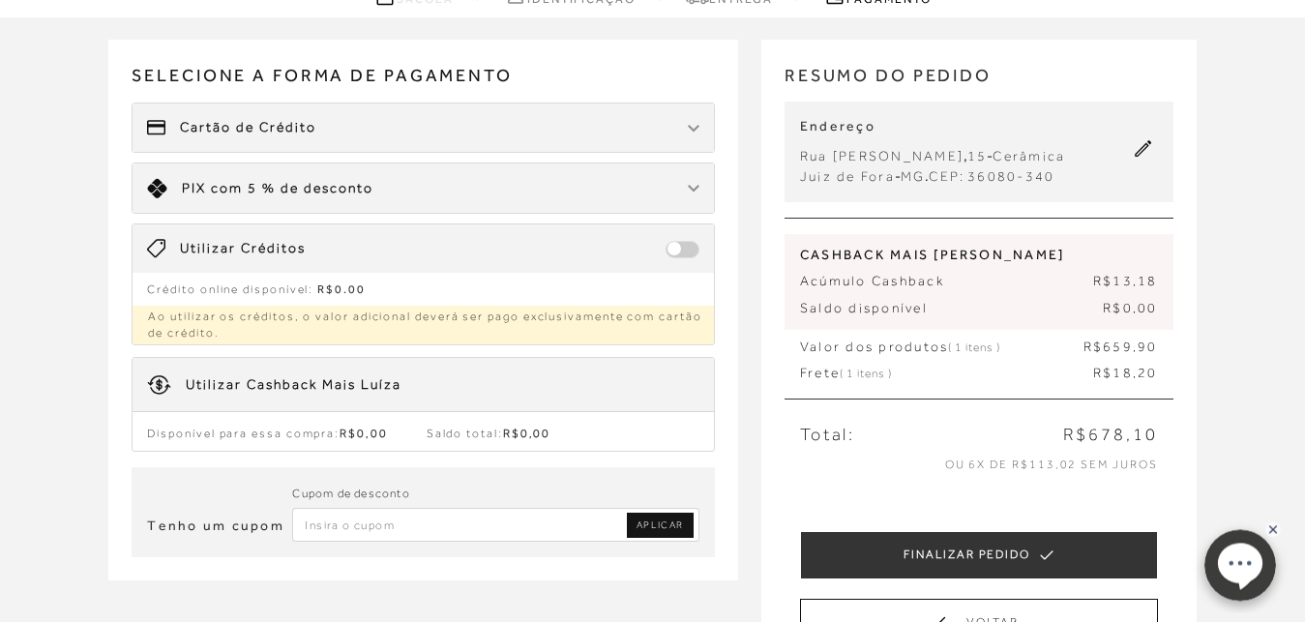
scroll to position [395, 0]
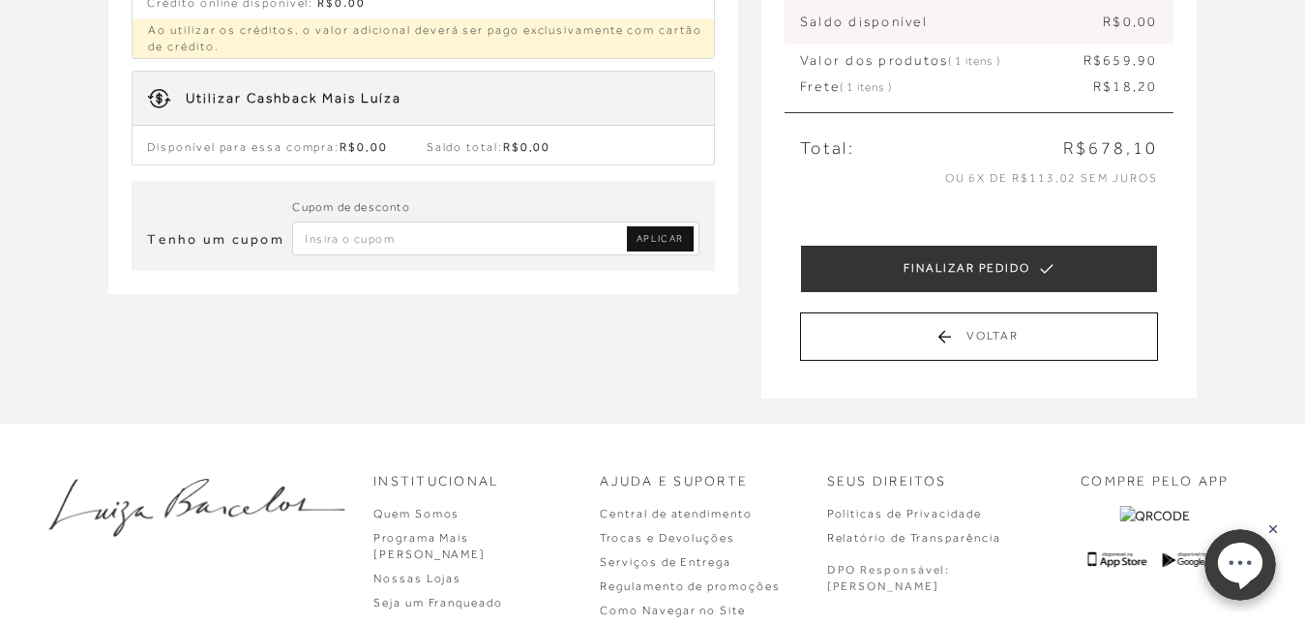
click at [470, 238] on input "Inserir Código da Promoção" at bounding box center [495, 239] width 407 height 34
type input "primeiracompra"
click at [655, 239] on span "APLICAR" at bounding box center [660, 239] width 47 height 14
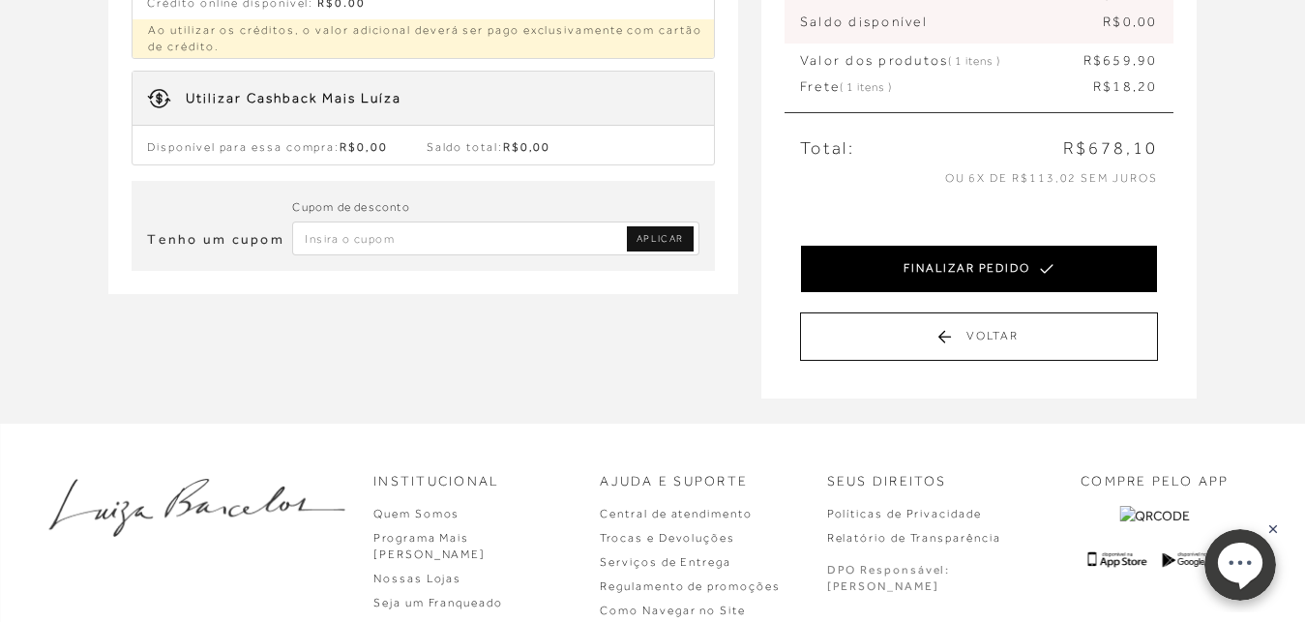
click at [1026, 275] on button "FINALIZAR PEDIDO" at bounding box center [979, 269] width 358 height 48
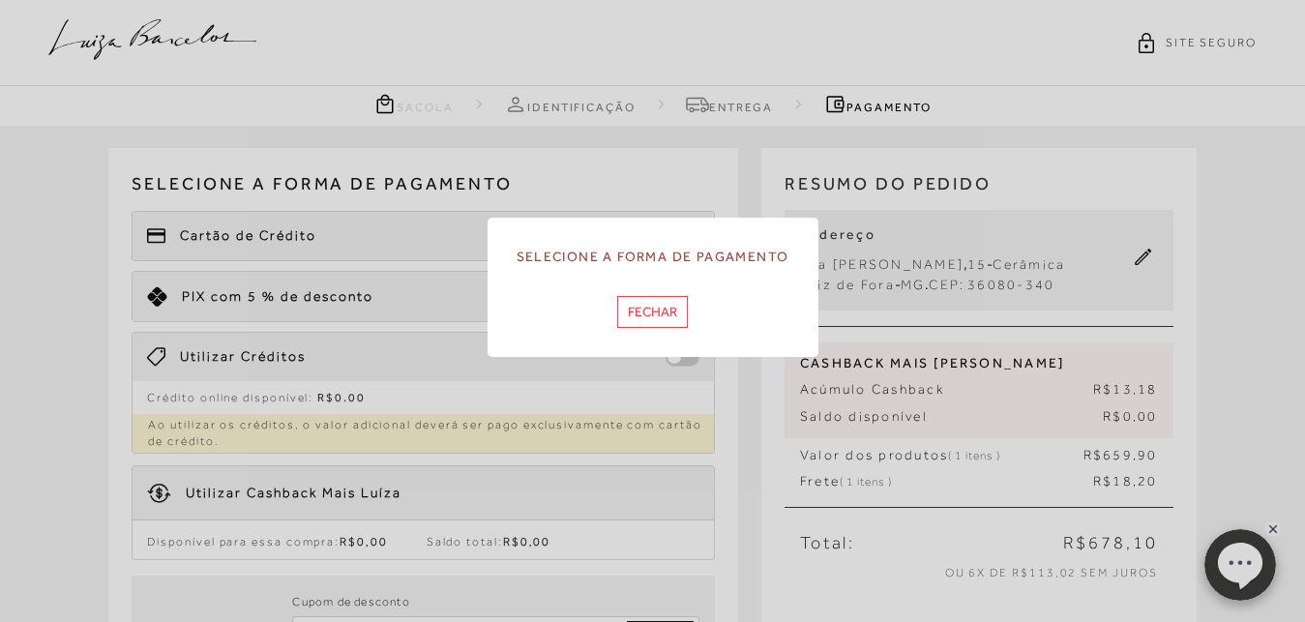
click at [661, 312] on button "Fechar" at bounding box center [652, 312] width 71 height 32
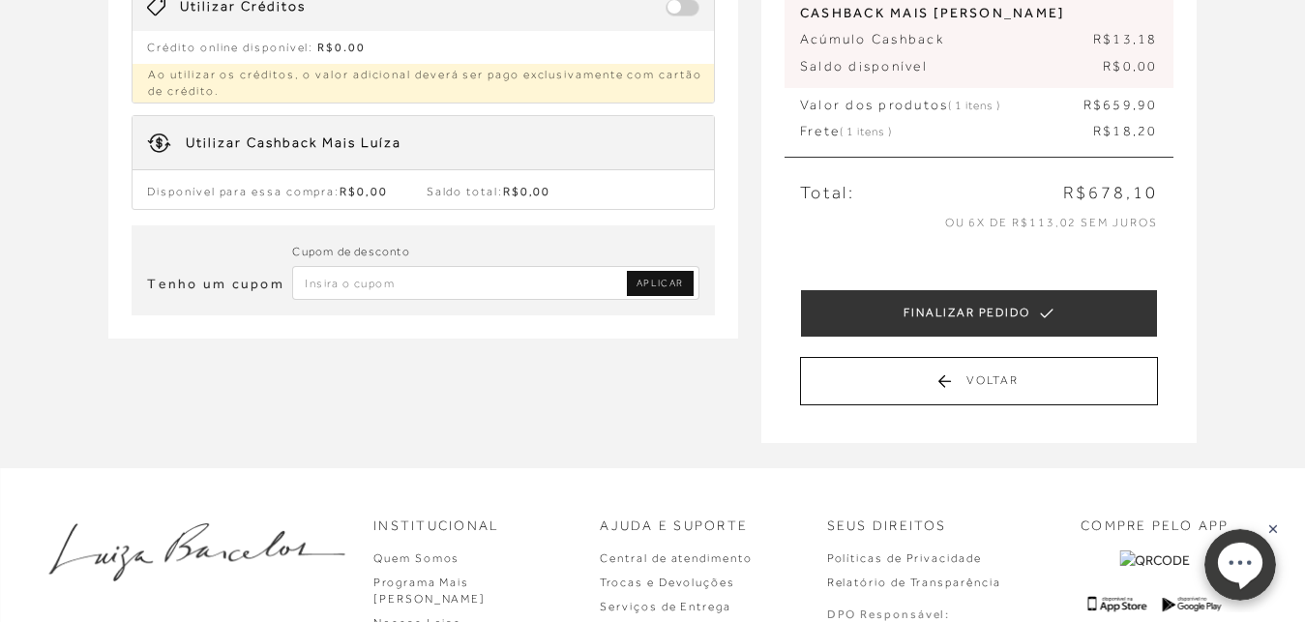
scroll to position [74, 0]
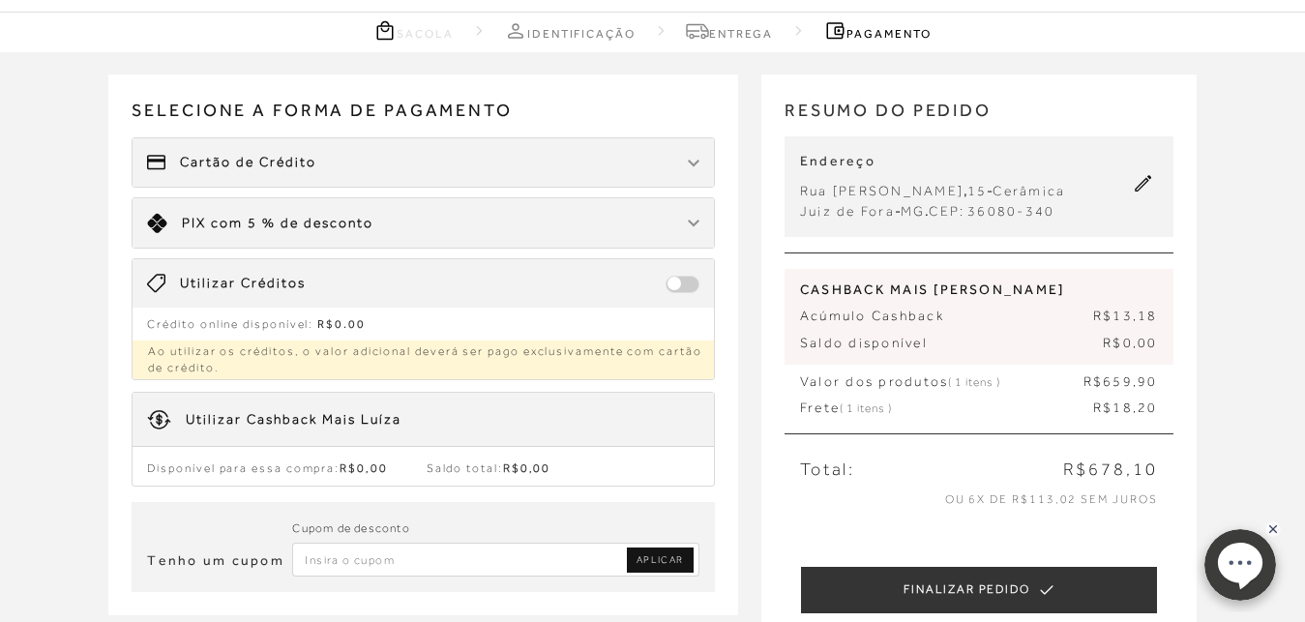
click at [696, 161] on img at bounding box center [694, 164] width 12 height 8
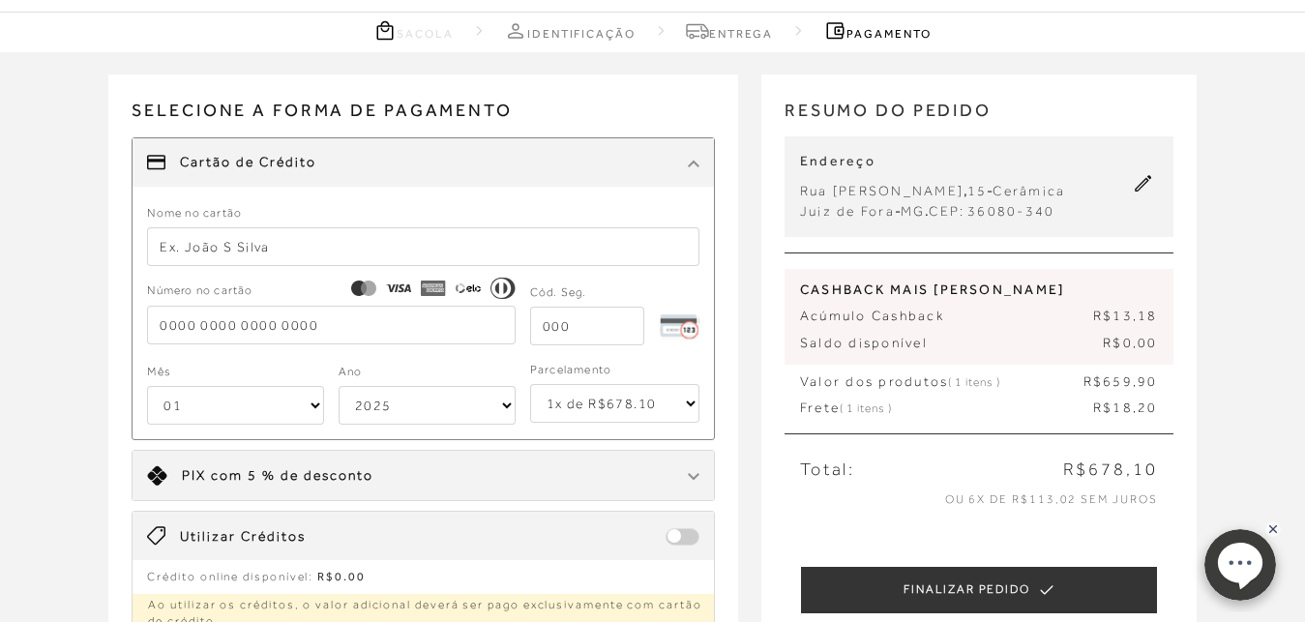
click at [420, 288] on span at bounding box center [433, 291] width 165 height 31
click at [530, 384] on select "1x de R$678.10 2x de R$339.05 sem juros 3x de R$226.04 sem juros 4x de R$169.53…" at bounding box center [614, 403] width 169 height 39
select select "6"
click option "6x de R$113.02 sem juros" at bounding box center [0, 0] width 0 height 0
click at [289, 251] on input "text" at bounding box center [423, 246] width 553 height 39
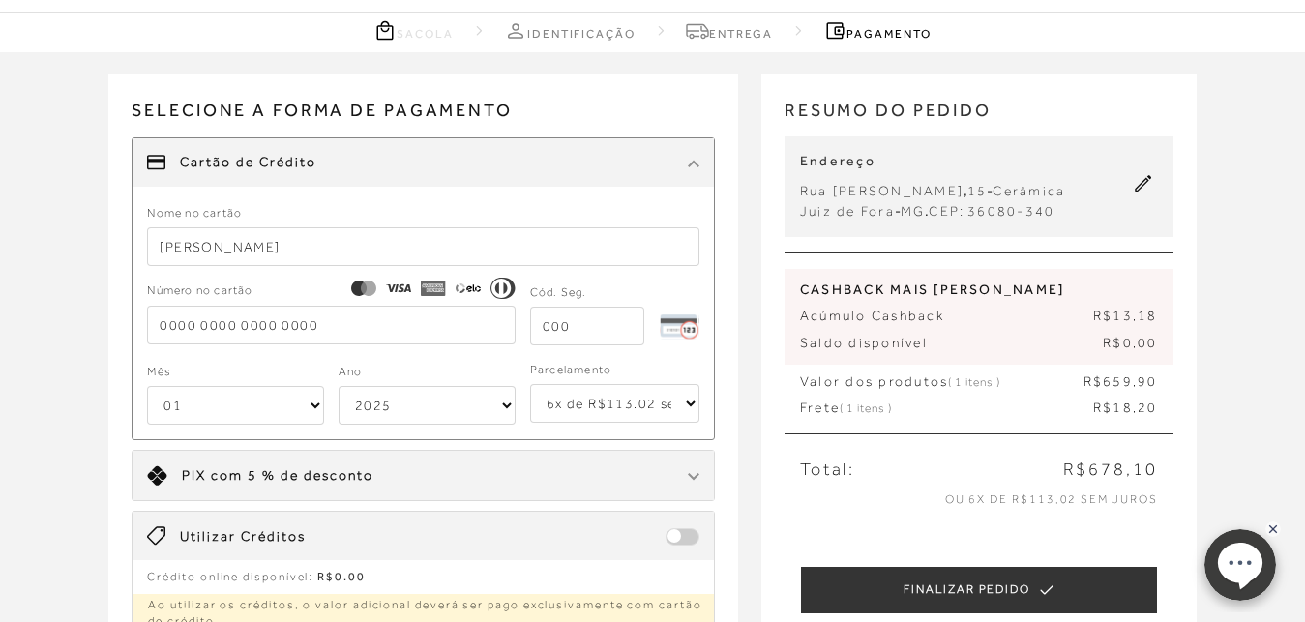
type input "[PERSON_NAME]"
click at [318, 325] on input "tel" at bounding box center [331, 325] width 368 height 39
type input "[CREDIT_CARD_NUMBER]"
click at [147, 386] on select "01 02 03 04 05 06 07 08 09 10 11 12" at bounding box center [235, 405] width 177 height 39
select select "08"
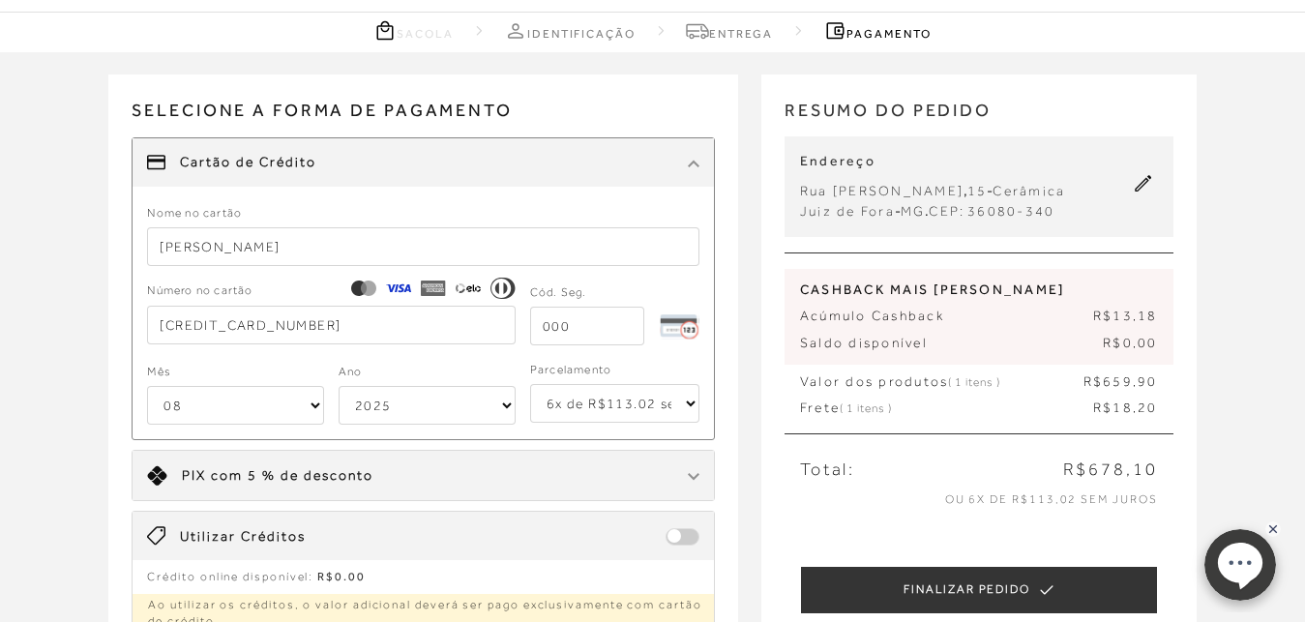
click option "08" at bounding box center [0, 0] width 0 height 0
click at [339, 386] on select "2025 2026 2027 2028 2029 2030 2031 2032 2033 2034 2035 2036 2037 2038 2039 2040…" at bounding box center [427, 405] width 177 height 39
select select "2029"
click option "2029" at bounding box center [0, 0] width 0 height 0
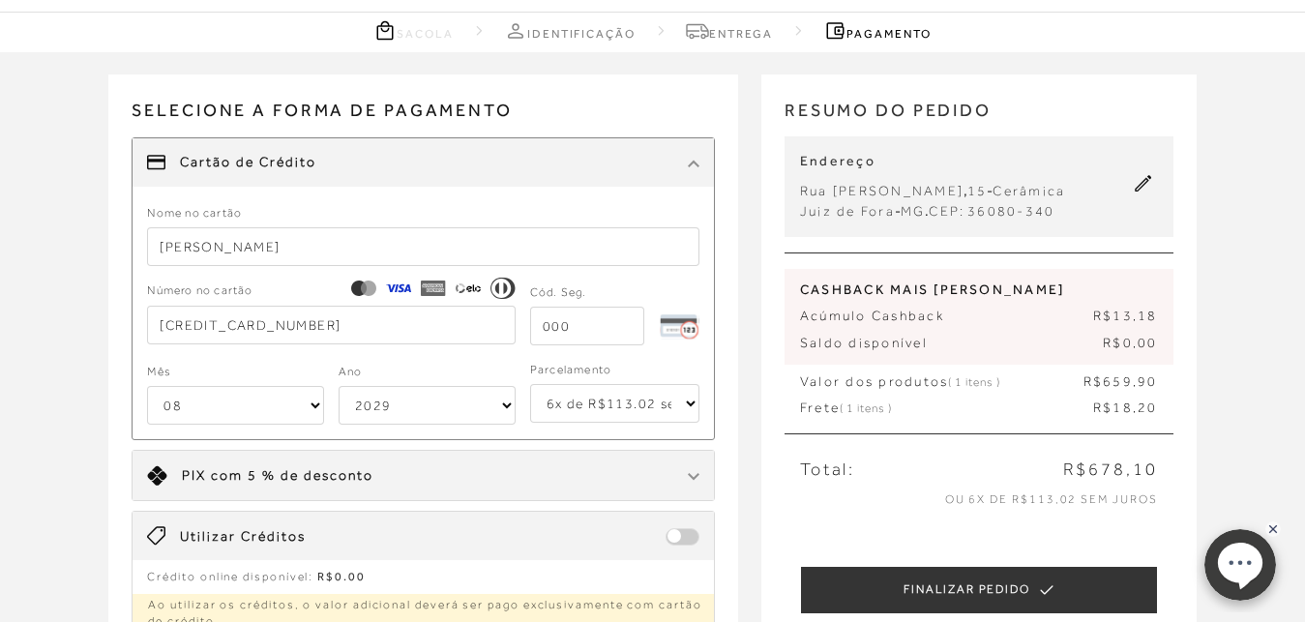
click at [584, 336] on input "tel" at bounding box center [587, 326] width 114 height 39
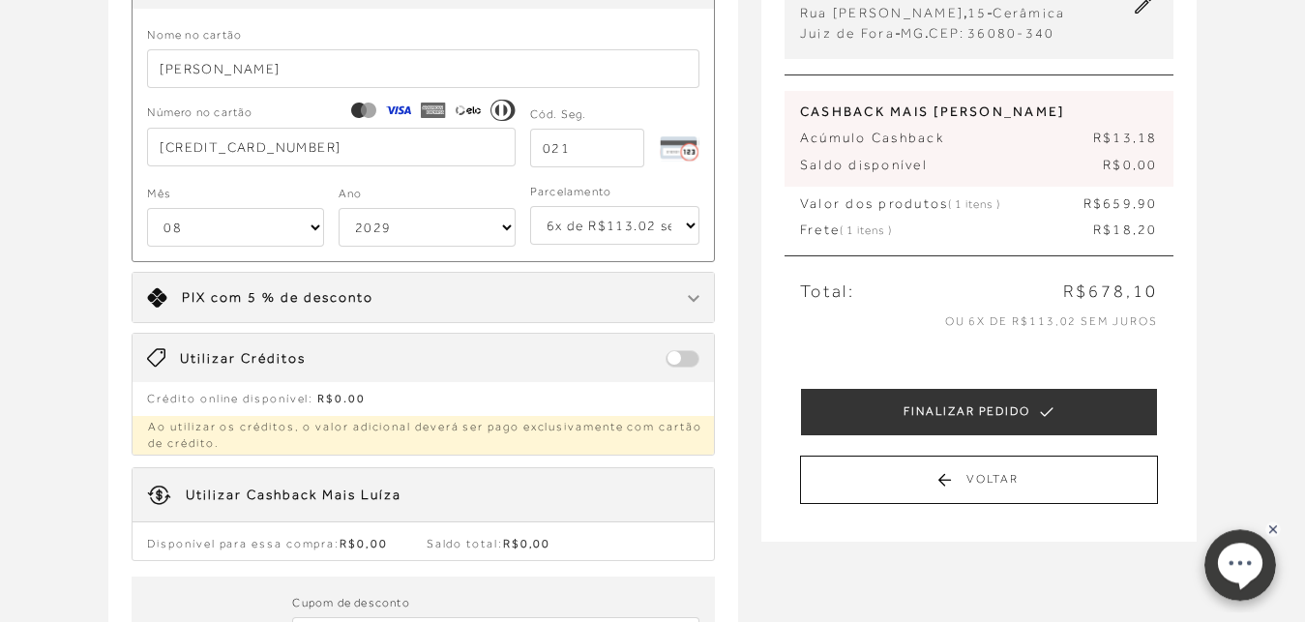
scroll to position [296, 0]
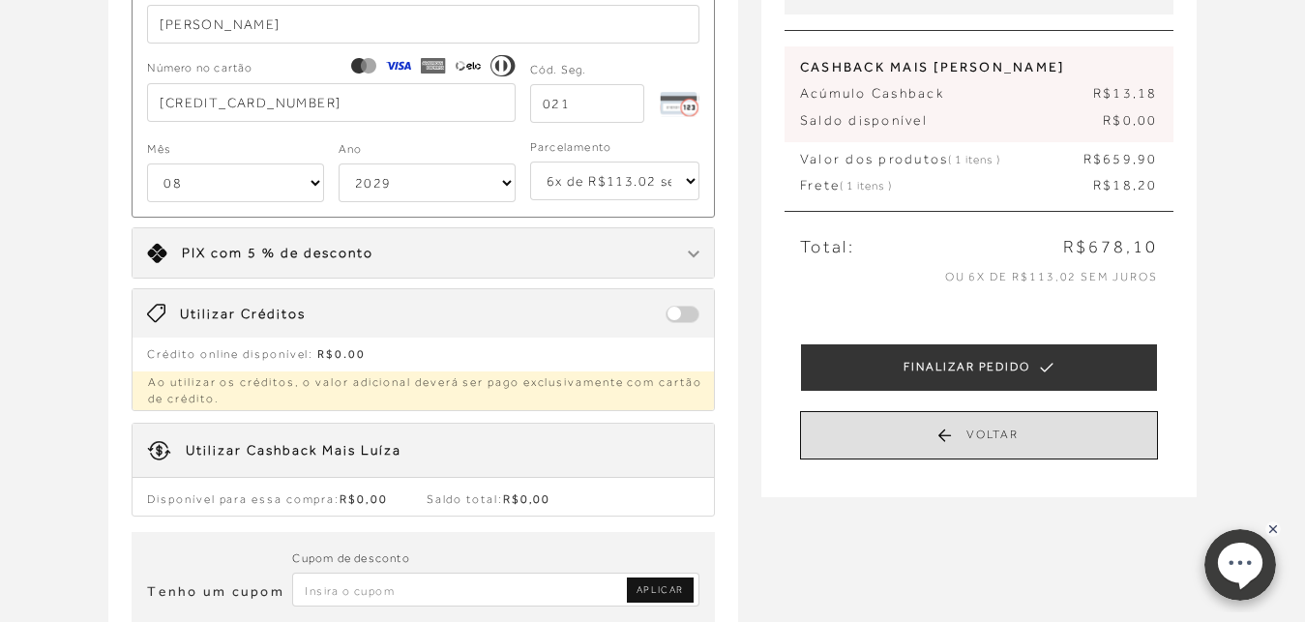
type input "021"
click at [948, 433] on button "Voltar" at bounding box center [979, 435] width 358 height 48
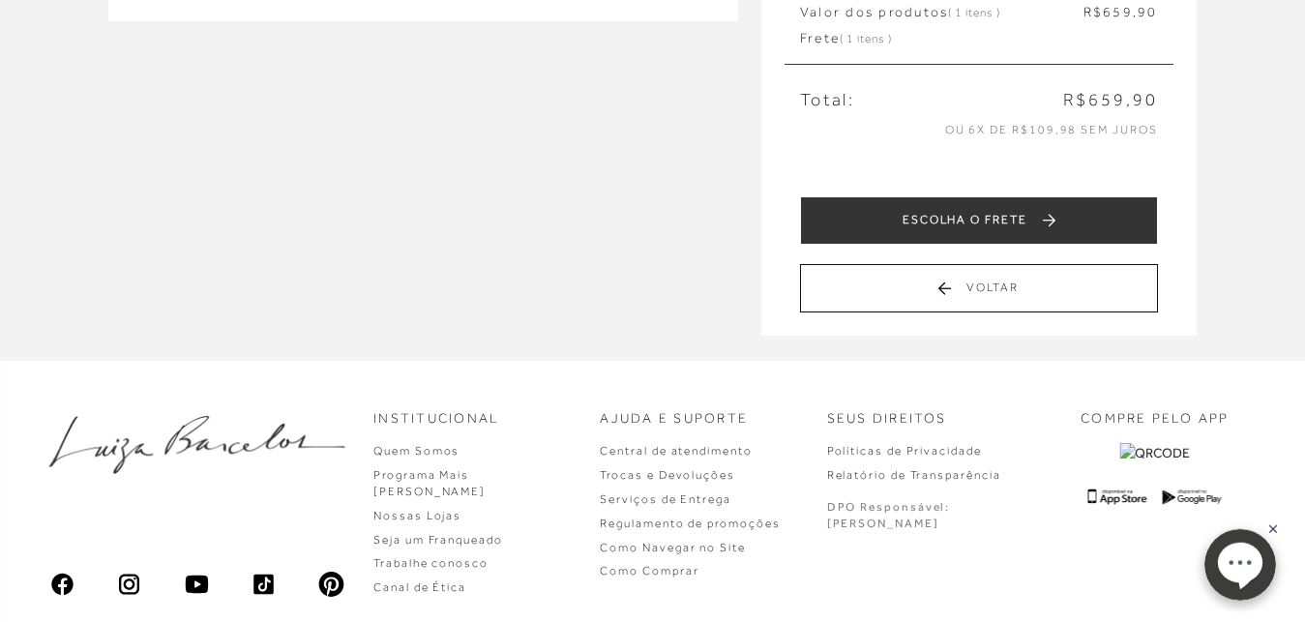
scroll to position [494, 0]
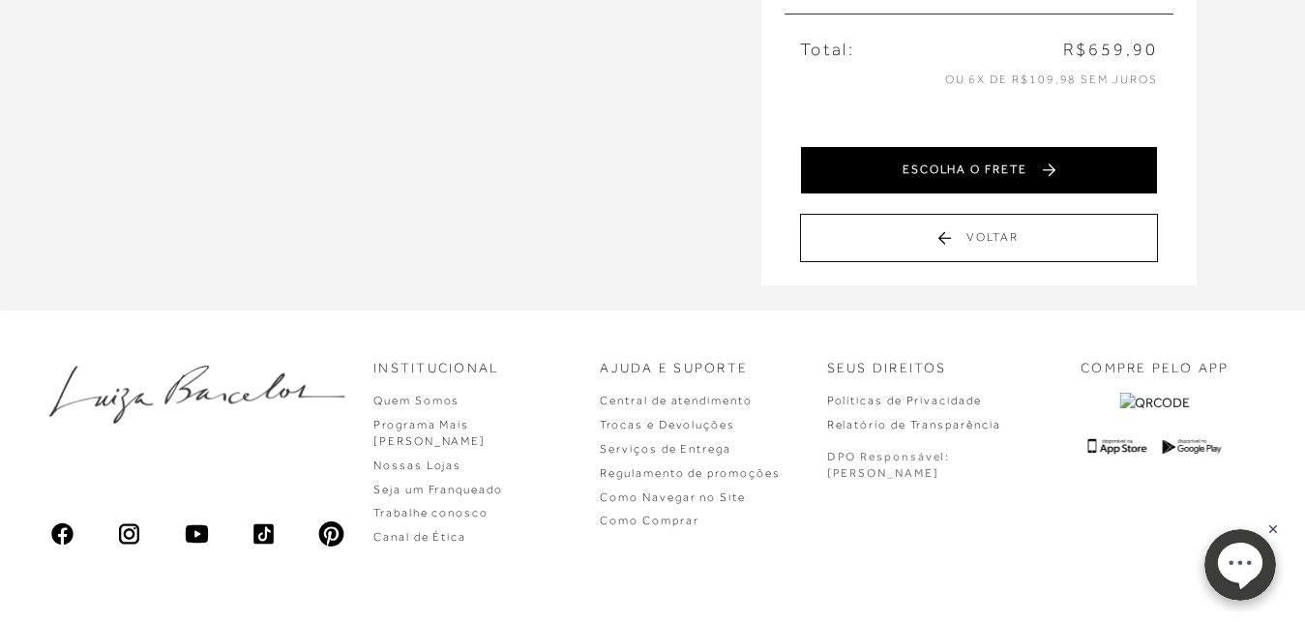
click at [1041, 174] on button "ESCOLHA O FRETE" at bounding box center [979, 170] width 358 height 48
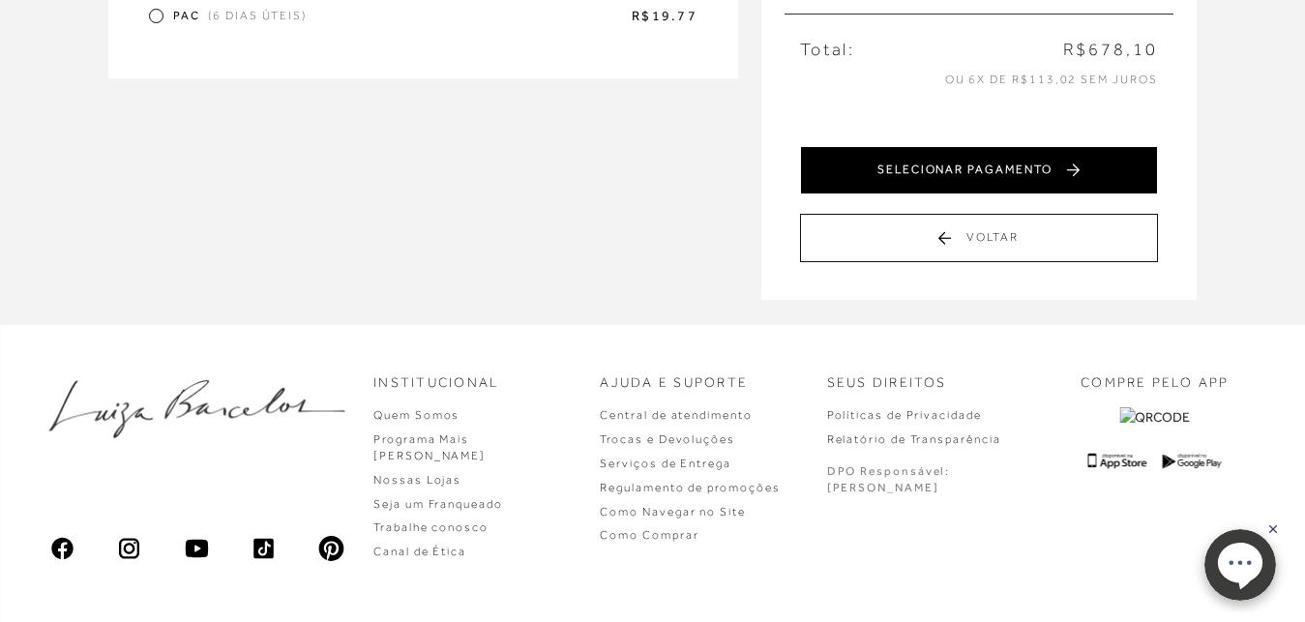
click at [974, 173] on button "SELECIONAR PAGAMENTO" at bounding box center [979, 170] width 358 height 48
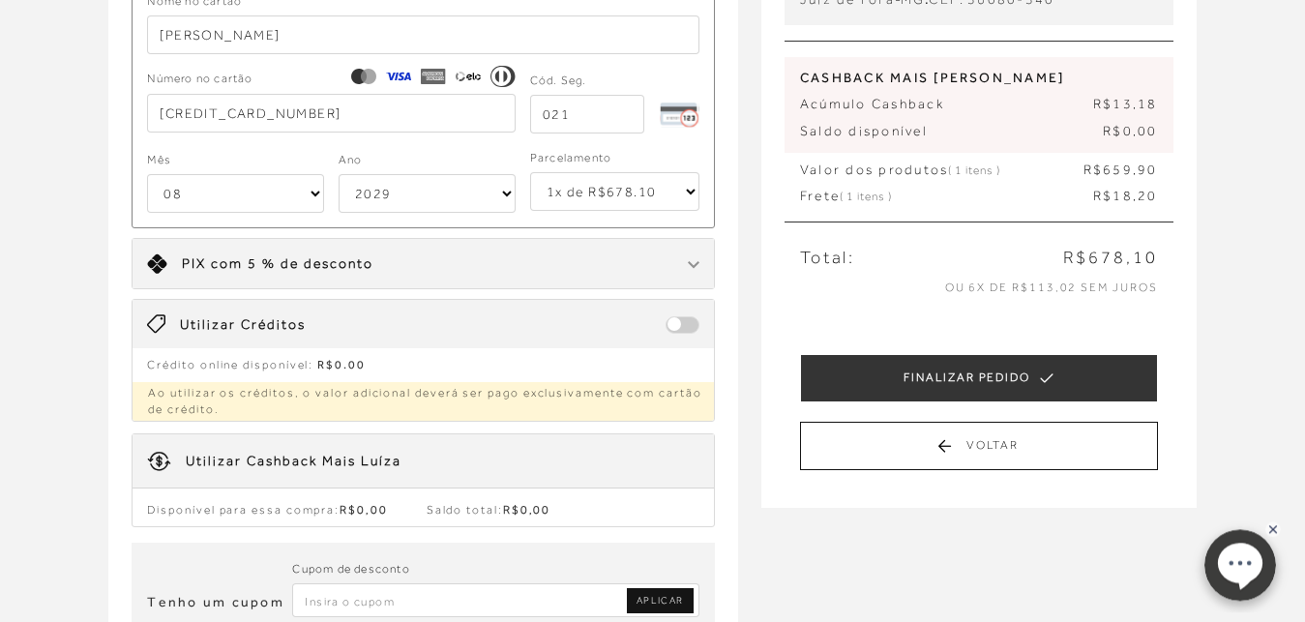
scroll to position [296, 0]
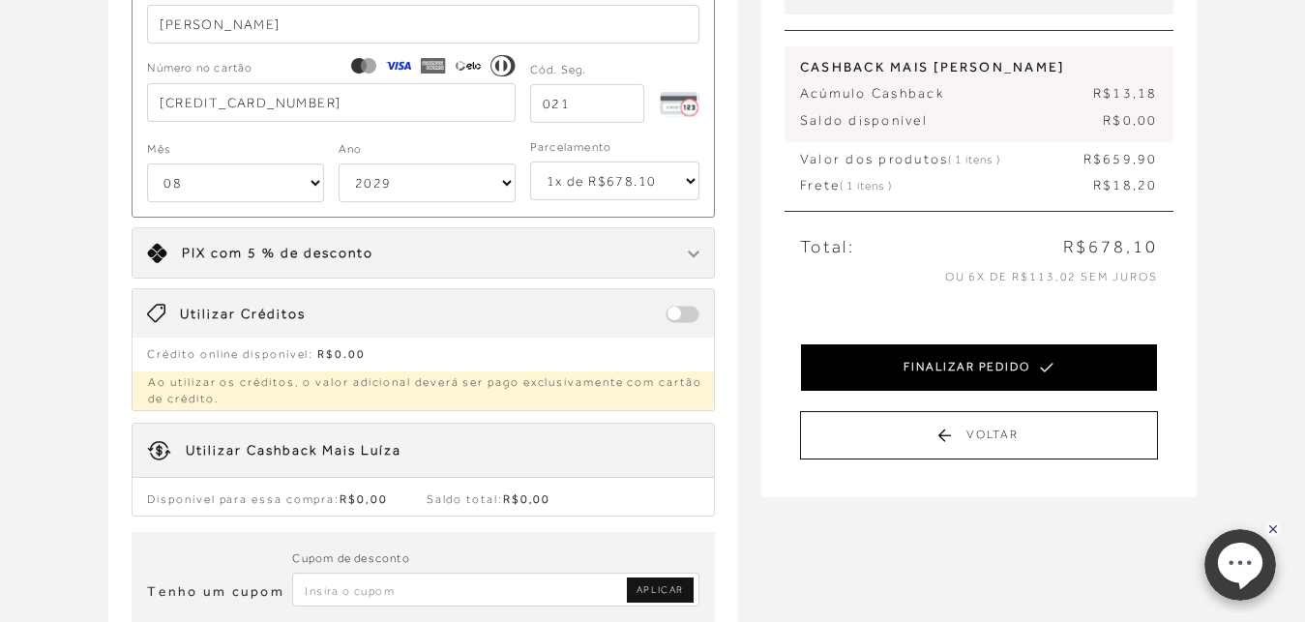
click at [1016, 371] on button "FINALIZAR PEDIDO" at bounding box center [979, 368] width 358 height 48
select select "08"
select select "2029"
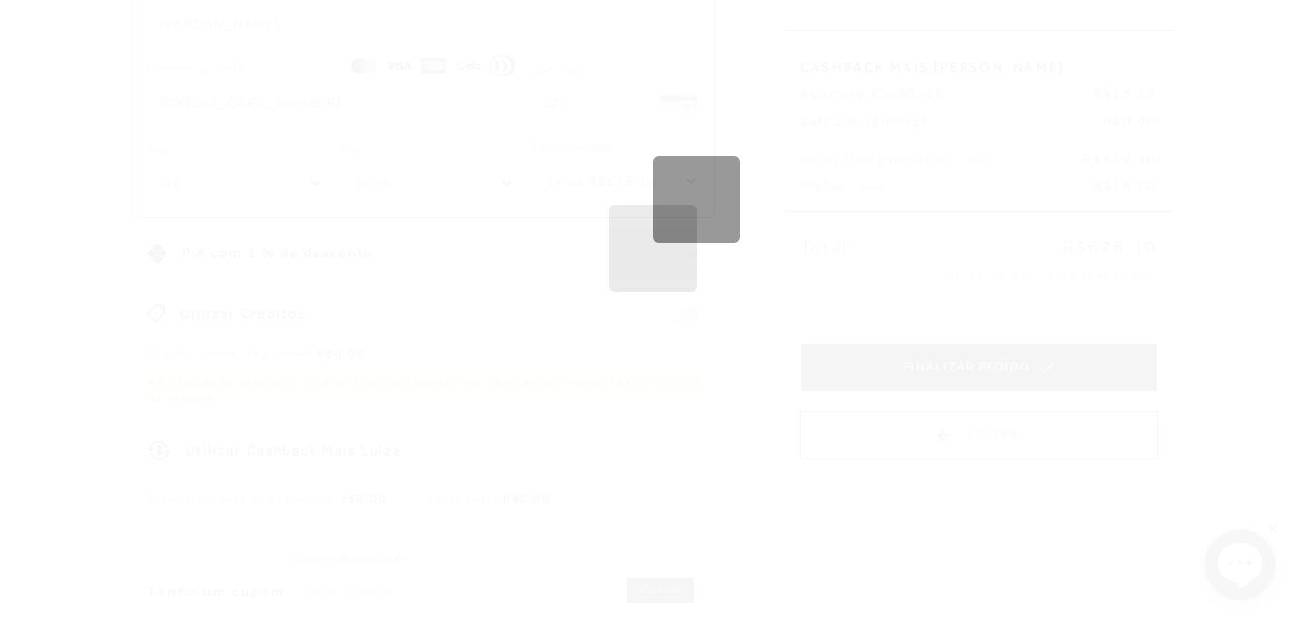
scroll to position [0, 0]
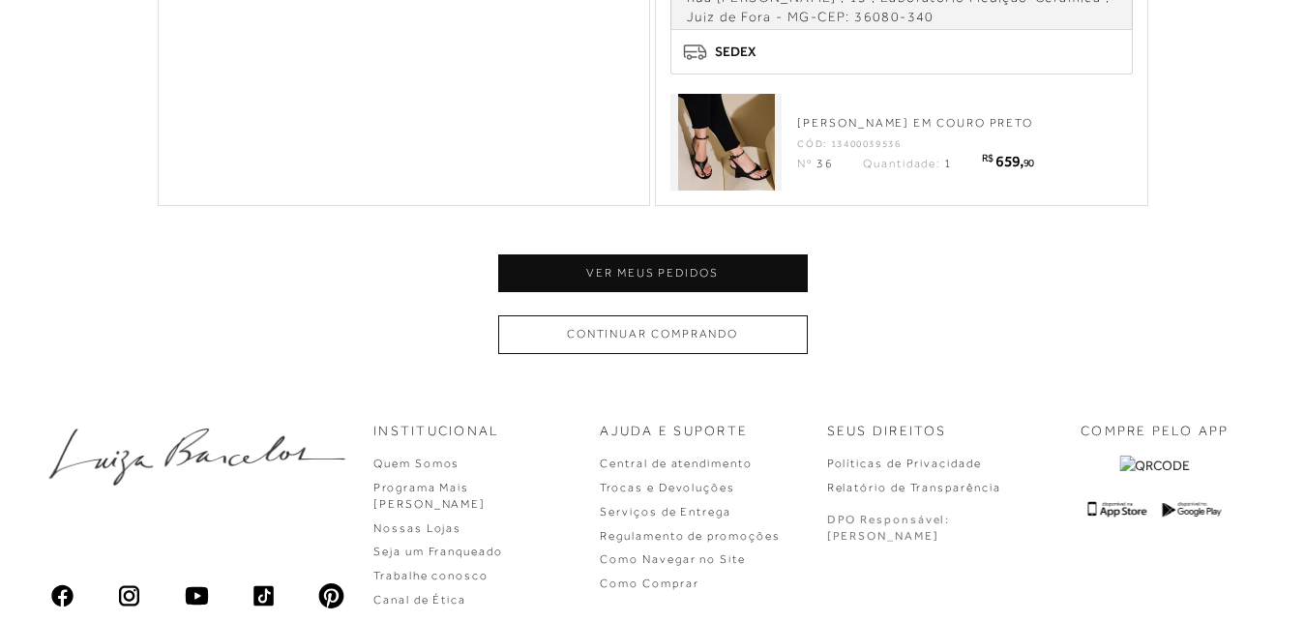
scroll to position [956, 0]
